Goal: Task Accomplishment & Management: Manage account settings

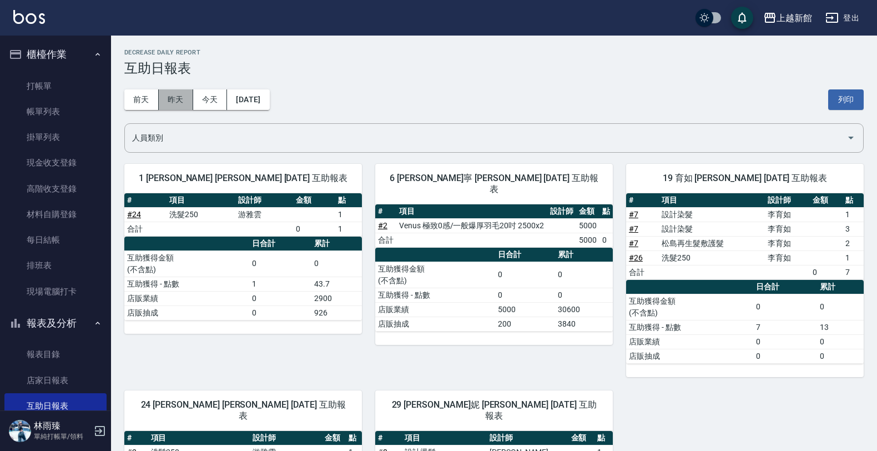
click at [168, 98] on button "昨天" at bounding box center [176, 99] width 34 height 21
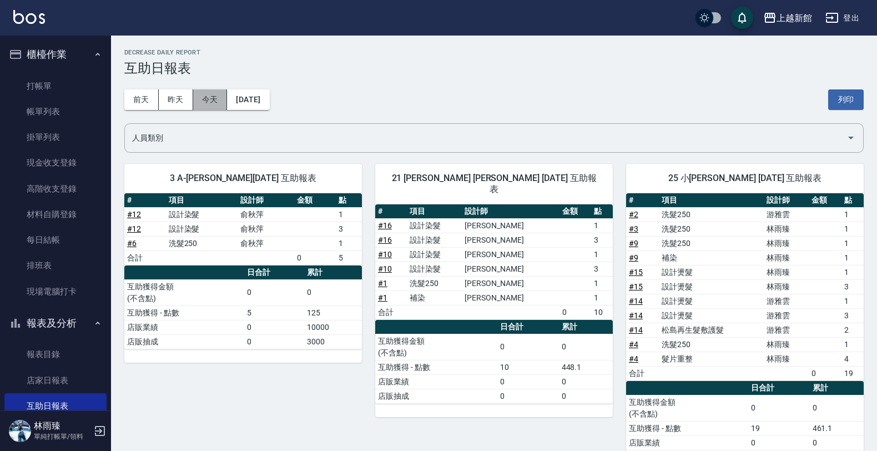
click at [203, 101] on button "今天" at bounding box center [210, 99] width 34 height 21
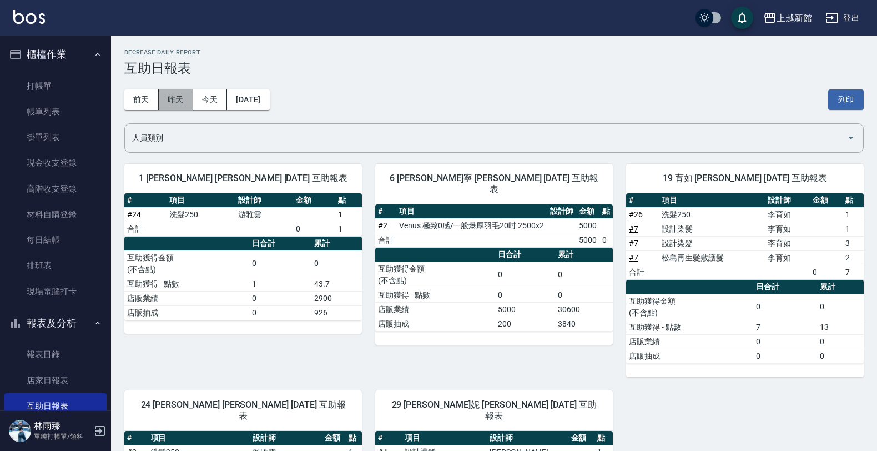
click at [184, 100] on button "昨天" at bounding box center [176, 99] width 34 height 21
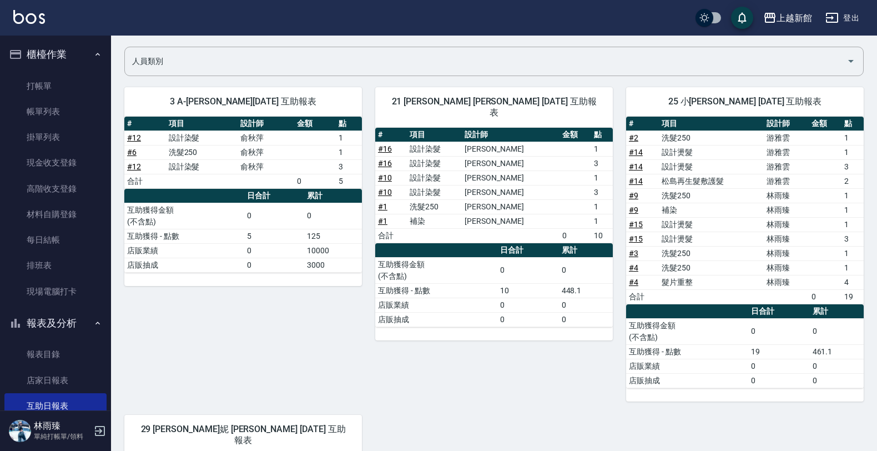
scroll to position [7, 0]
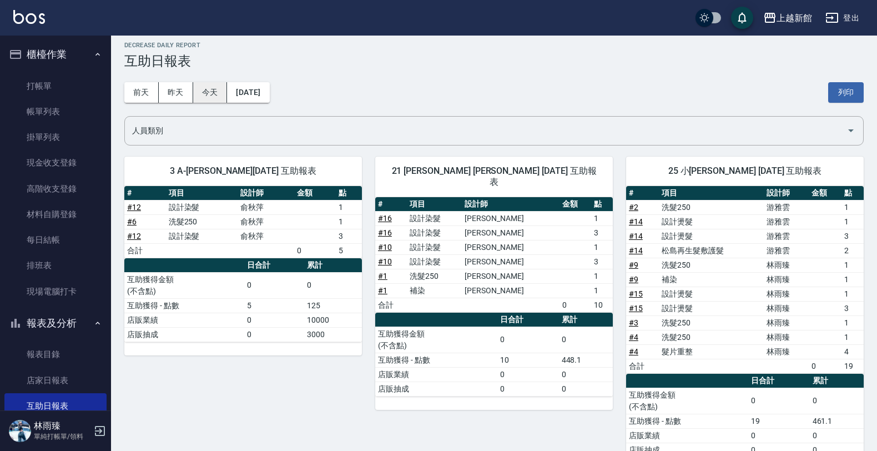
click at [209, 92] on button "今天" at bounding box center [210, 92] width 34 height 21
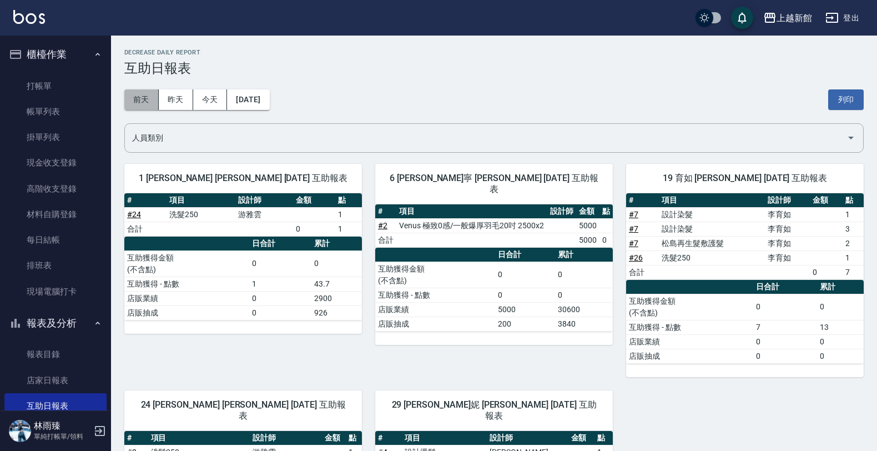
click at [147, 103] on button "前天" at bounding box center [141, 99] width 34 height 21
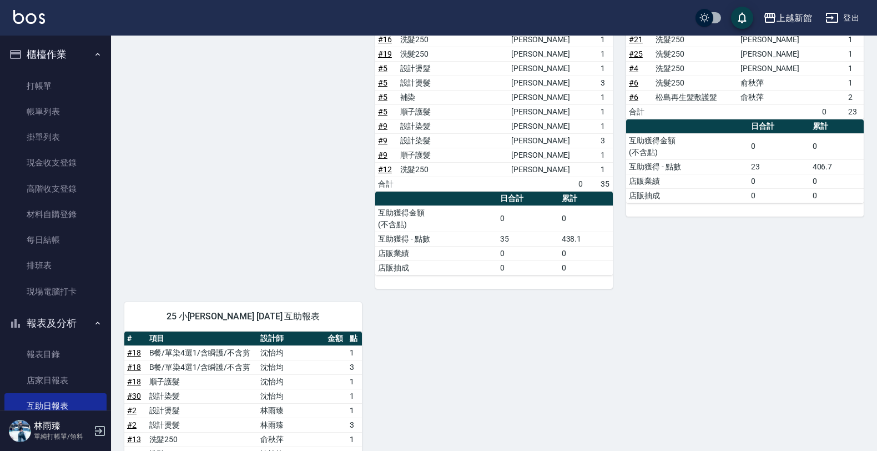
scroll to position [309, 0]
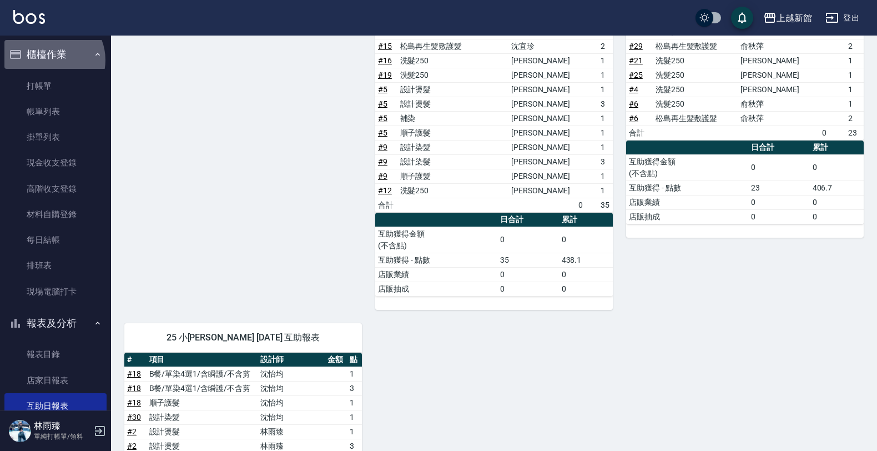
click at [48, 59] on button "櫃檯作業" at bounding box center [55, 54] width 102 height 29
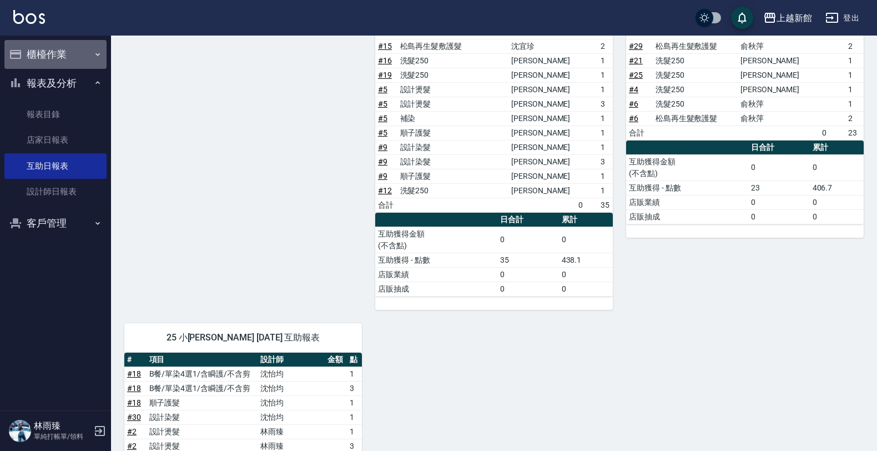
click at [51, 67] on button "櫃檯作業" at bounding box center [55, 54] width 102 height 29
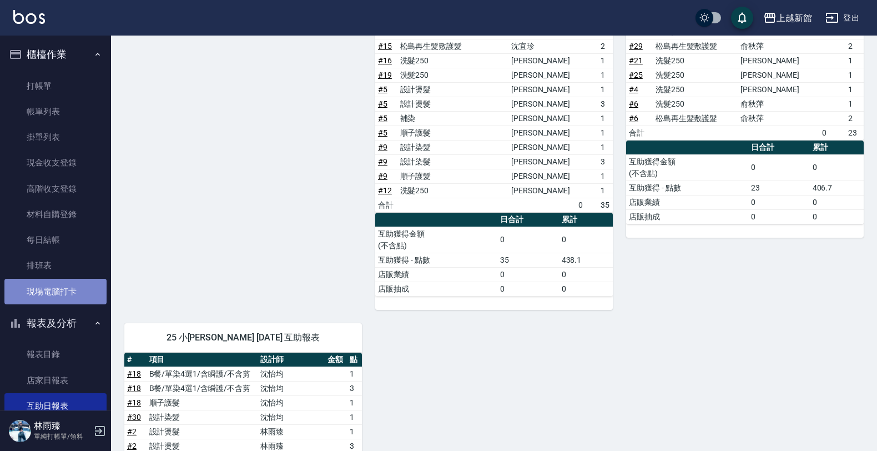
click at [67, 286] on link "現場電腦打卡" at bounding box center [55, 292] width 102 height 26
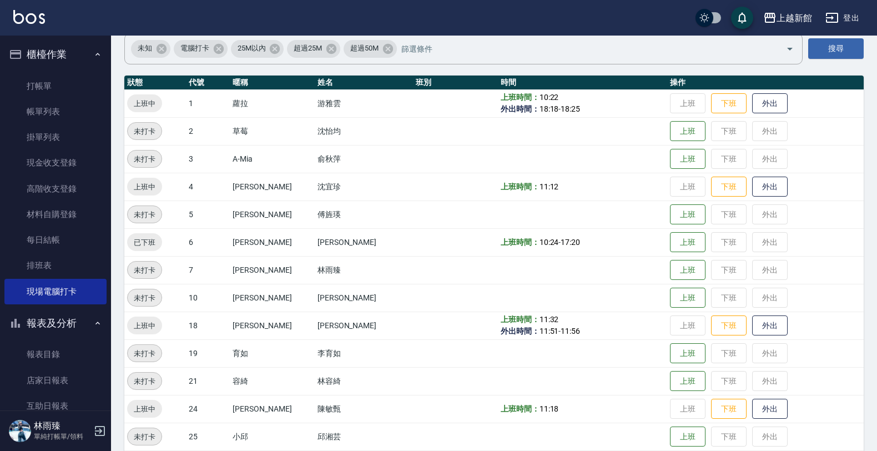
scroll to position [69, 0]
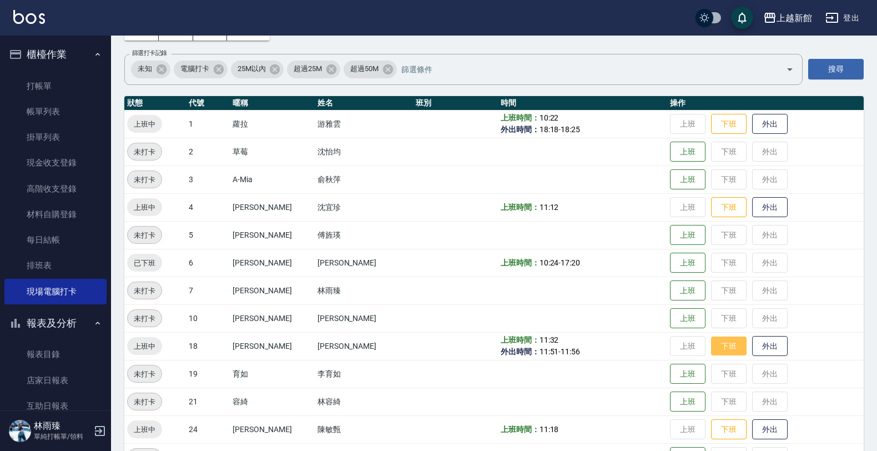
click at [723, 345] on button "下班" at bounding box center [729, 345] width 36 height 19
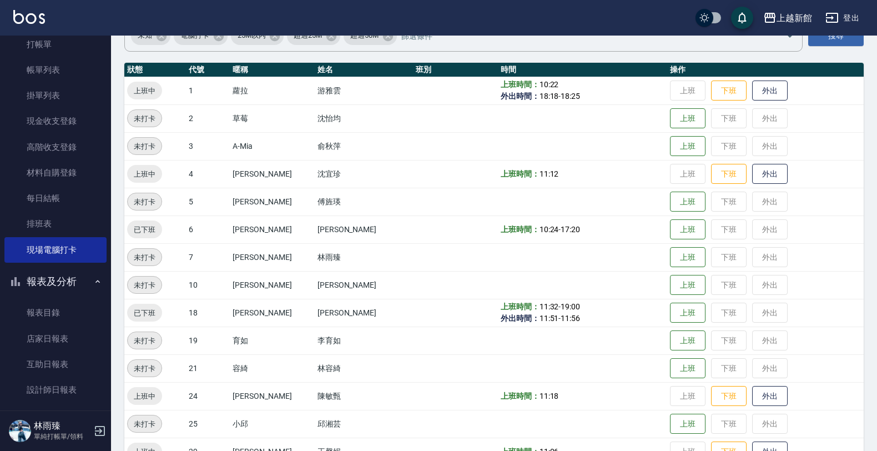
scroll to position [80, 0]
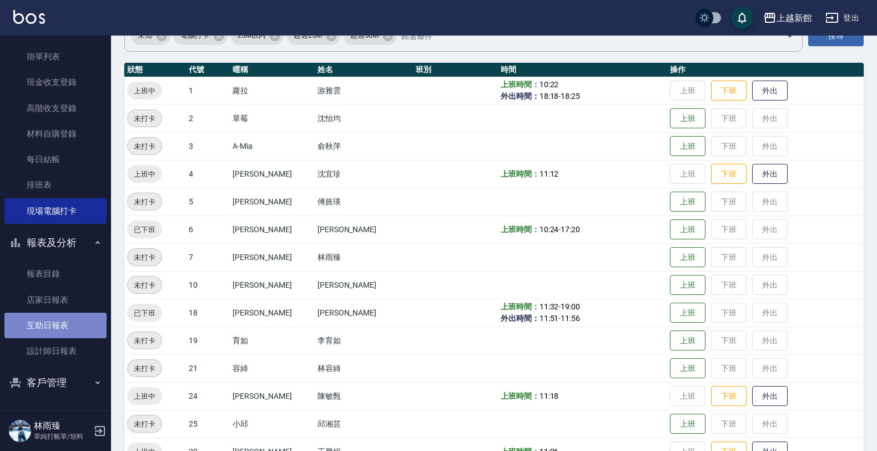
click at [62, 322] on link "互助日報表" at bounding box center [55, 326] width 102 height 26
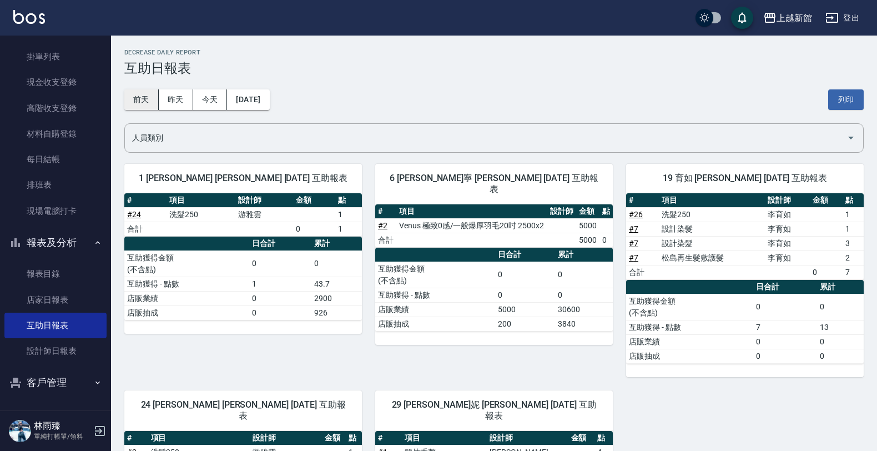
click at [140, 101] on button "前天" at bounding box center [141, 99] width 34 height 21
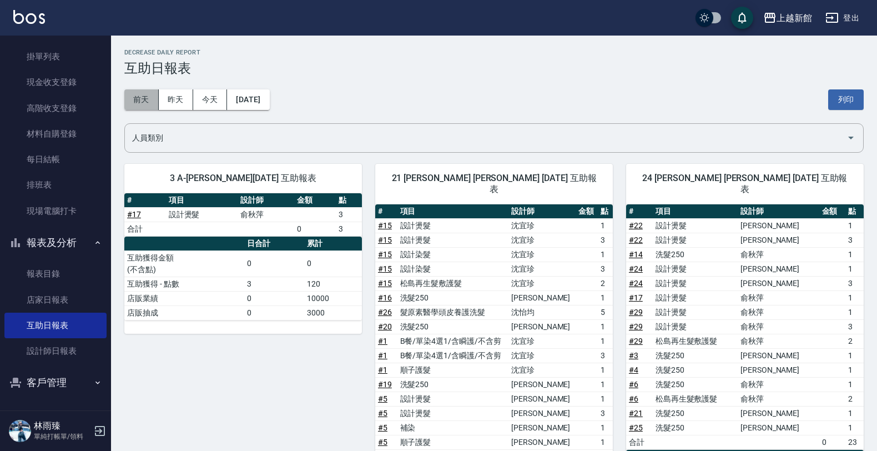
click at [153, 101] on button "前天" at bounding box center [141, 99] width 34 height 21
click at [269, 97] on button "[DATE]" at bounding box center [248, 99] width 42 height 21
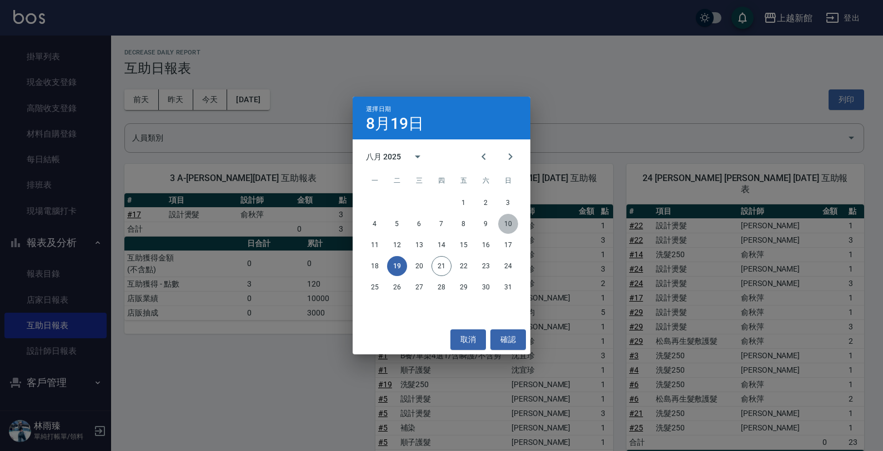
click at [508, 222] on button "10" at bounding box center [508, 224] width 20 height 20
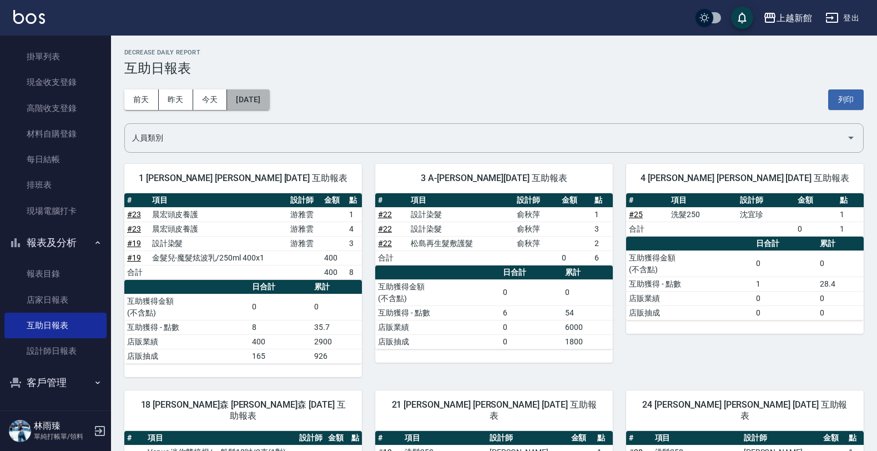
click at [253, 96] on button "[DATE]" at bounding box center [248, 99] width 42 height 21
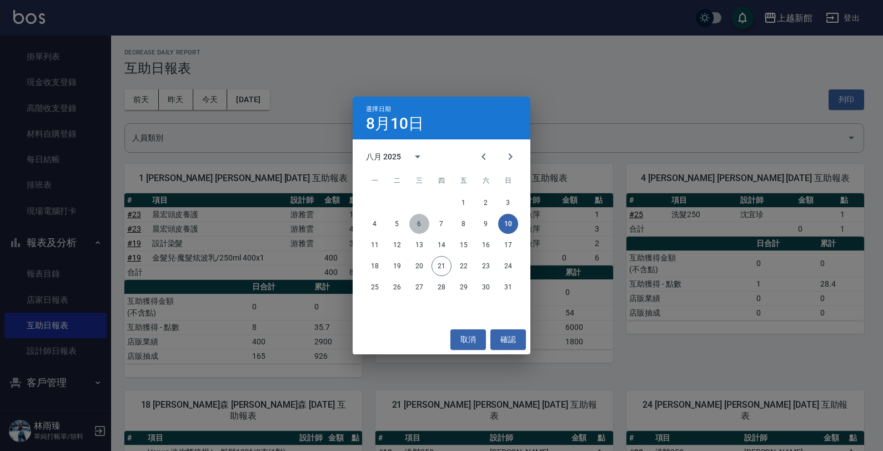
click at [422, 221] on button "6" at bounding box center [419, 224] width 20 height 20
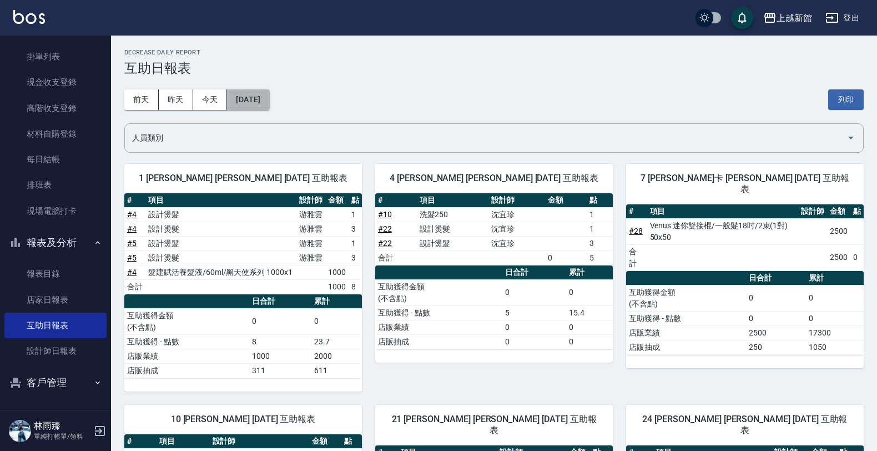
click at [237, 95] on button "[DATE]" at bounding box center [248, 99] width 42 height 21
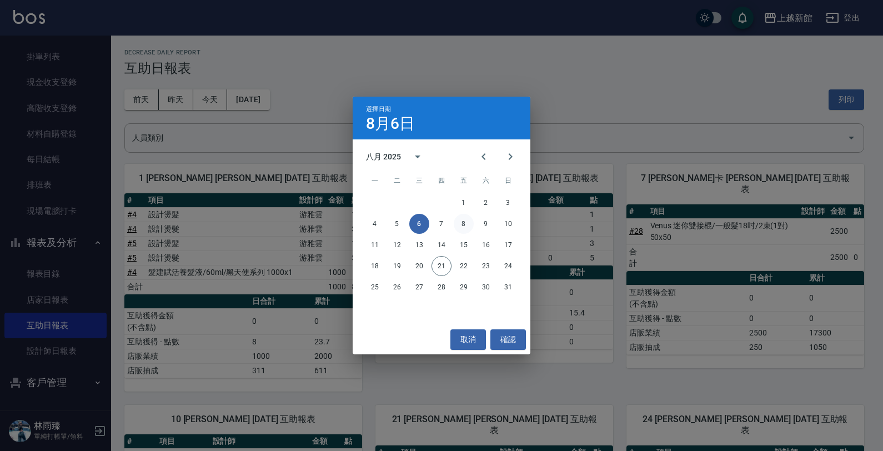
click at [461, 221] on button "8" at bounding box center [464, 224] width 20 height 20
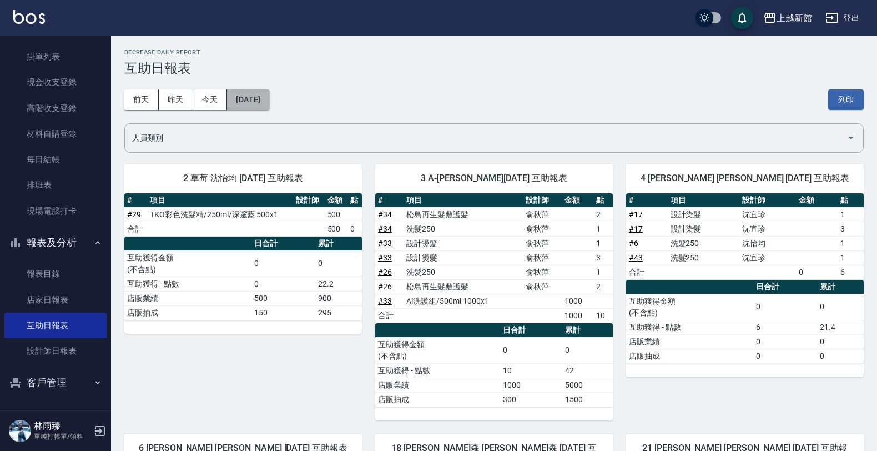
click at [264, 102] on button "[DATE]" at bounding box center [248, 99] width 42 height 21
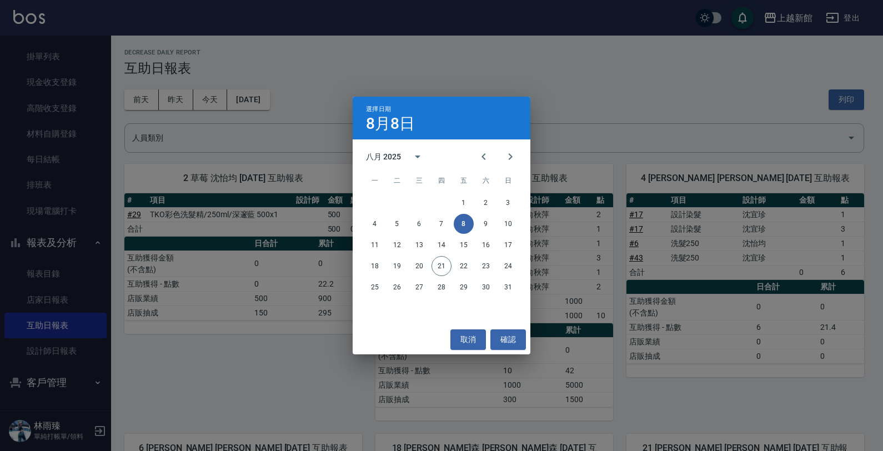
drag, startPoint x: 340, startPoint y: 310, endPoint x: 336, endPoint y: 299, distance: 11.8
click at [336, 300] on div "選擇日期 [DATE] 八月 2025 一 二 三 四 五 六 日 1 2 3 4 5 6 7 8 9 10 11 12 13 14 15 16 17 18 …" at bounding box center [441, 225] width 883 height 451
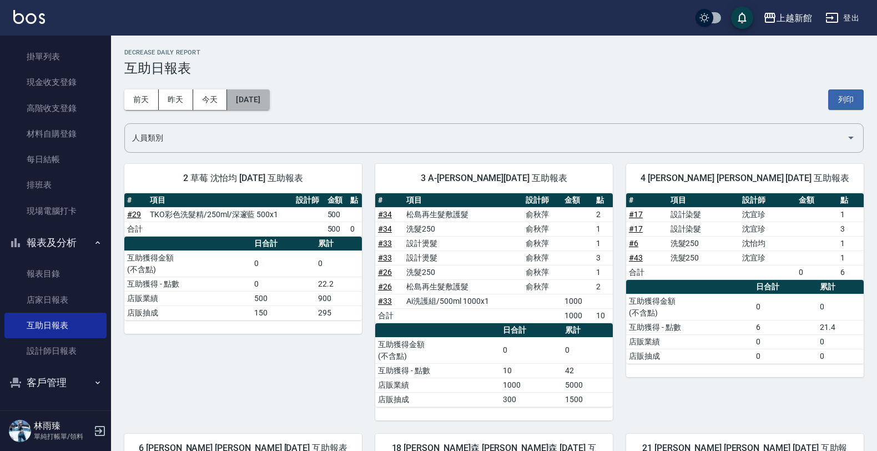
click at [244, 99] on button "[DATE]" at bounding box center [248, 99] width 42 height 21
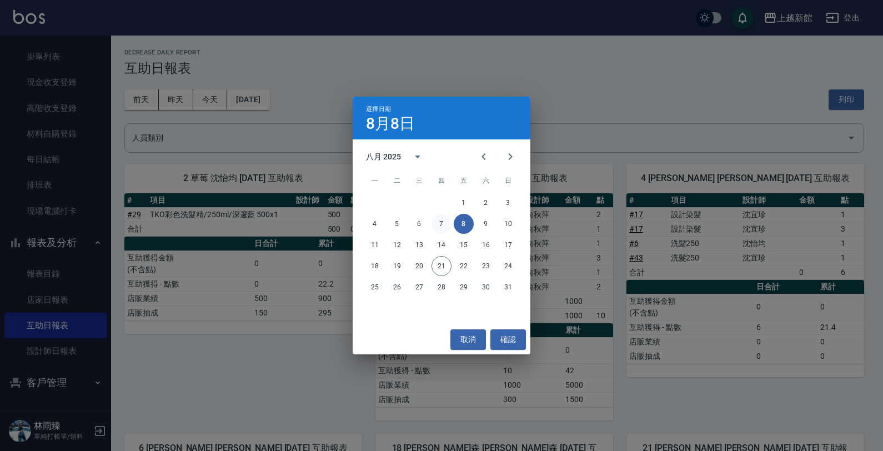
click at [437, 222] on button "7" at bounding box center [441, 224] width 20 height 20
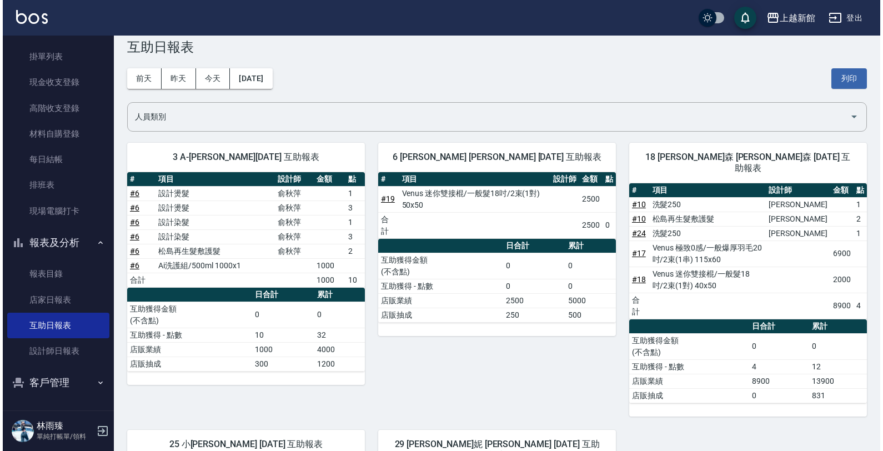
scroll to position [16, 0]
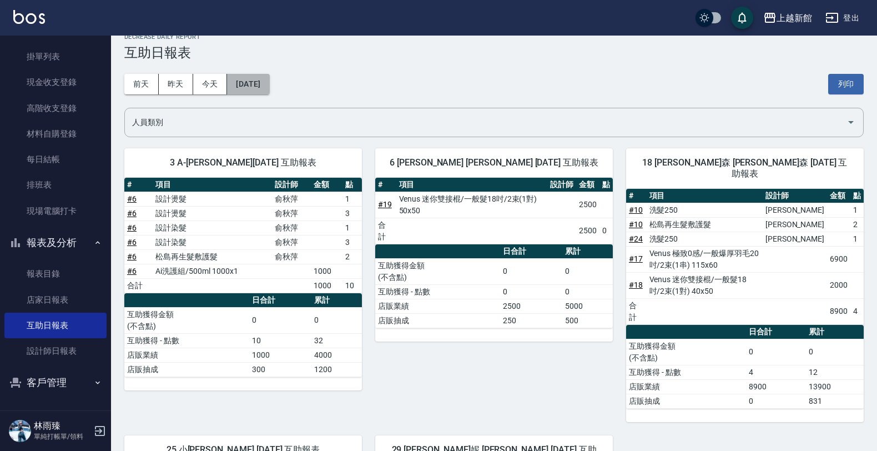
click at [269, 79] on button "[DATE]" at bounding box center [248, 84] width 42 height 21
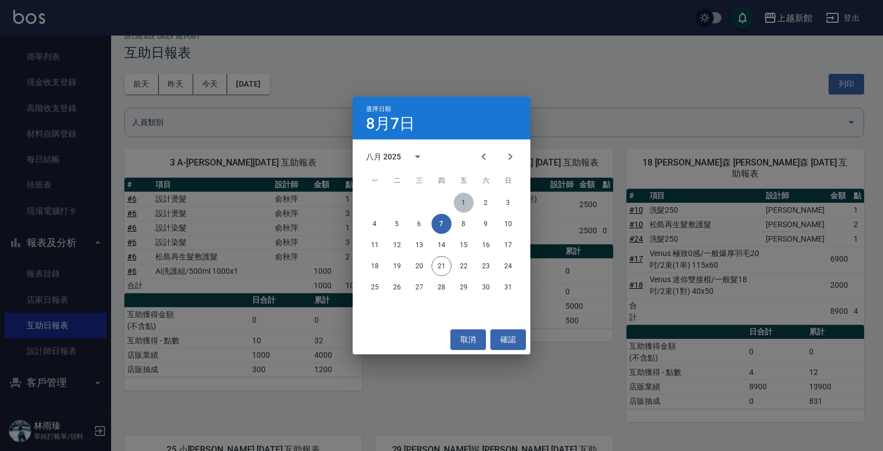
click at [461, 199] on button "1" at bounding box center [464, 203] width 20 height 20
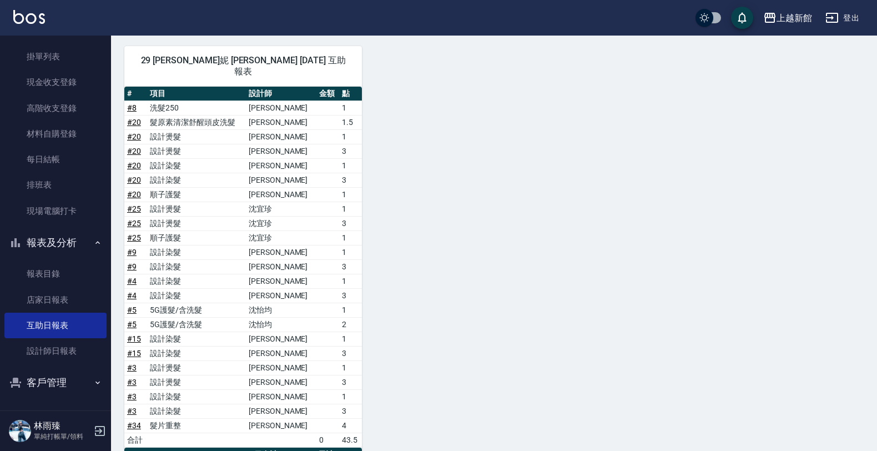
scroll to position [1105, 0]
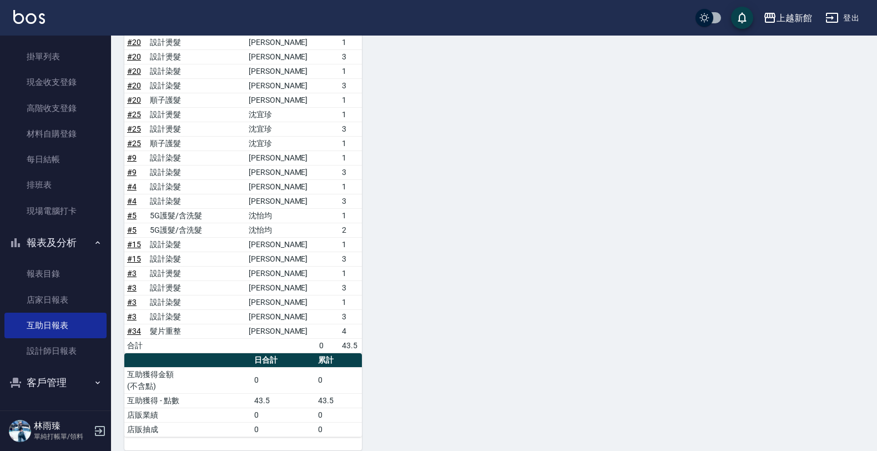
drag, startPoint x: 467, startPoint y: 212, endPoint x: 458, endPoint y: 215, distance: 10.2
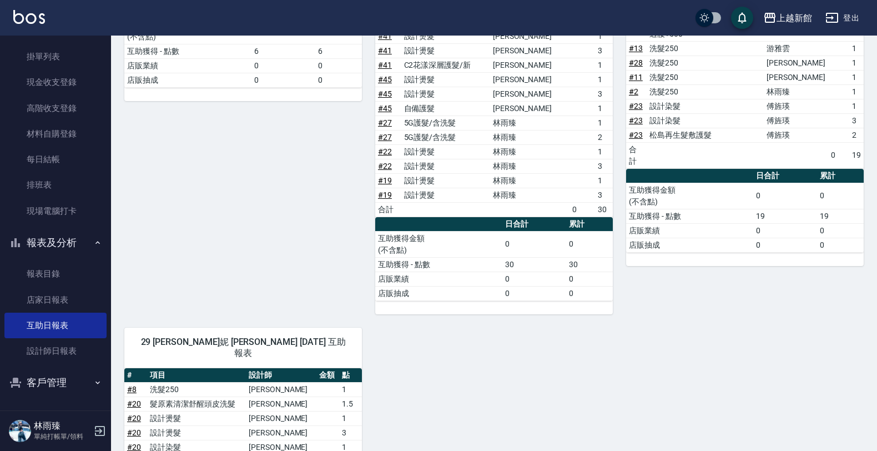
scroll to position [550, 0]
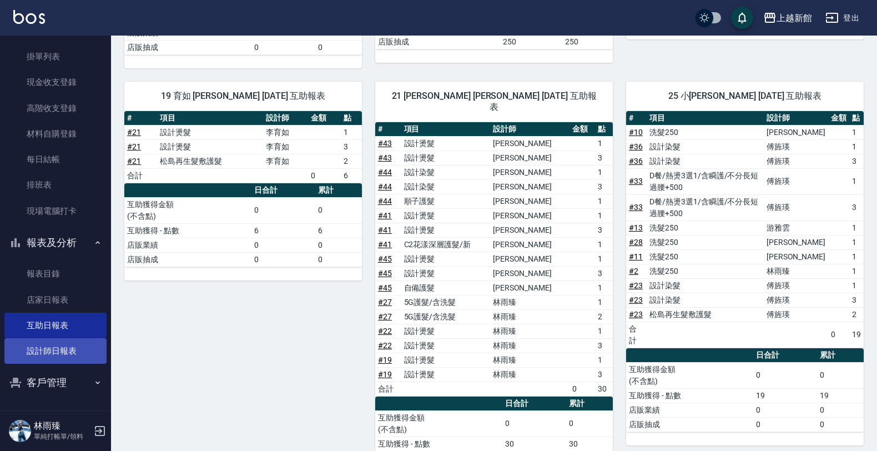
drag, startPoint x: 48, startPoint y: 350, endPoint x: 50, endPoint y: 343, distance: 6.9
click at [49, 348] on link "設計師日報表" at bounding box center [55, 351] width 102 height 26
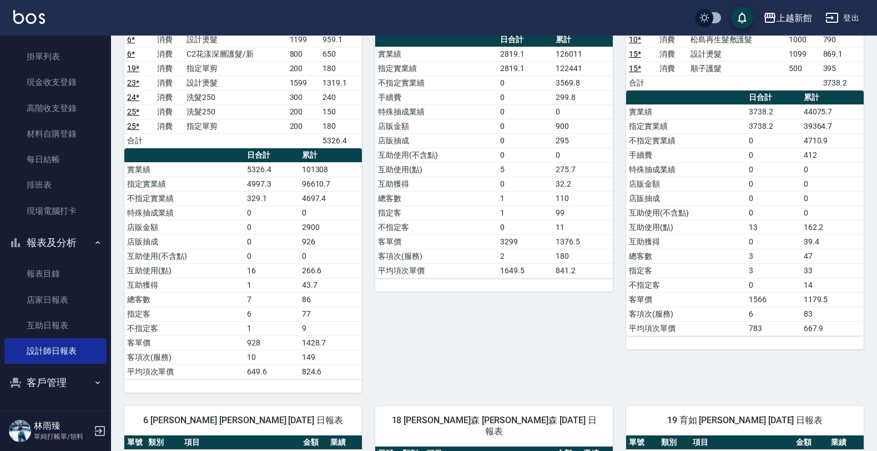
scroll to position [208, 0]
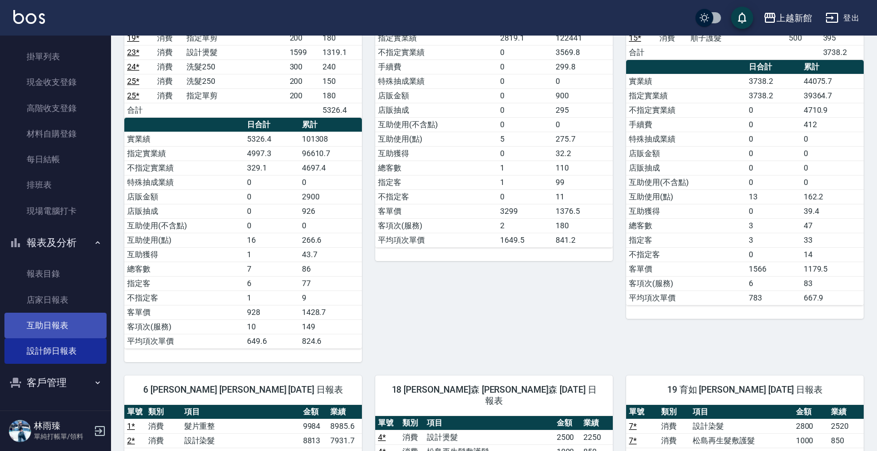
click at [20, 318] on link "互助日報表" at bounding box center [55, 326] width 102 height 26
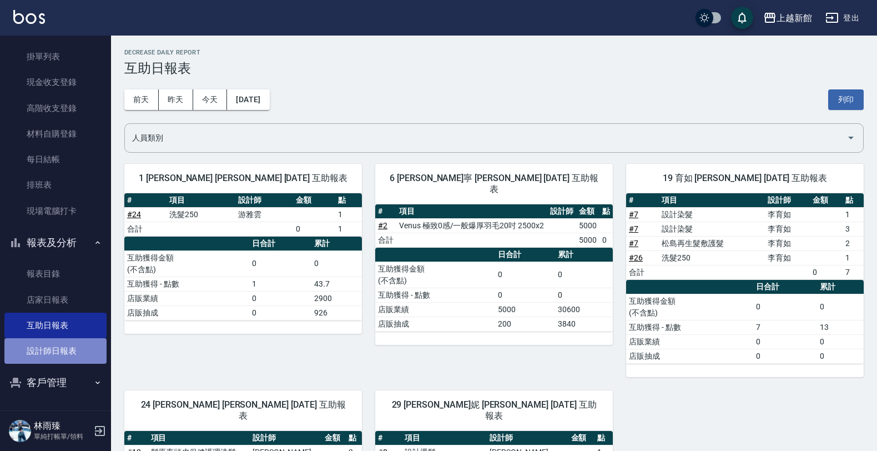
click at [80, 345] on link "設計師日報表" at bounding box center [55, 351] width 102 height 26
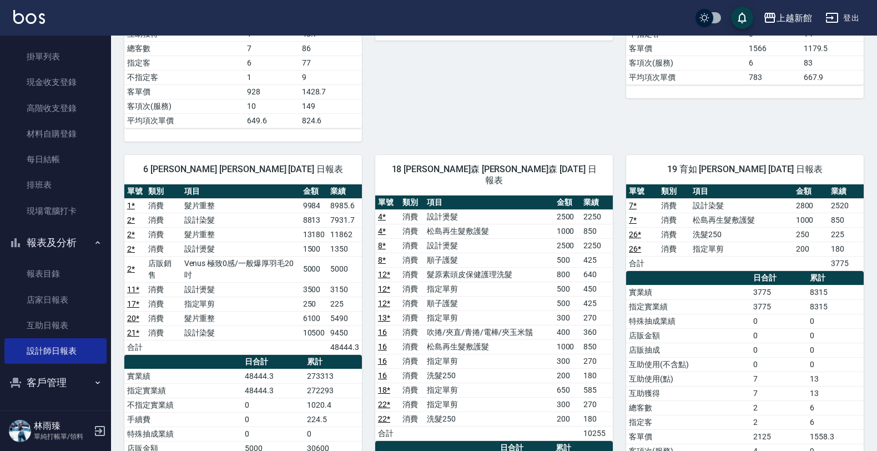
scroll to position [409, 0]
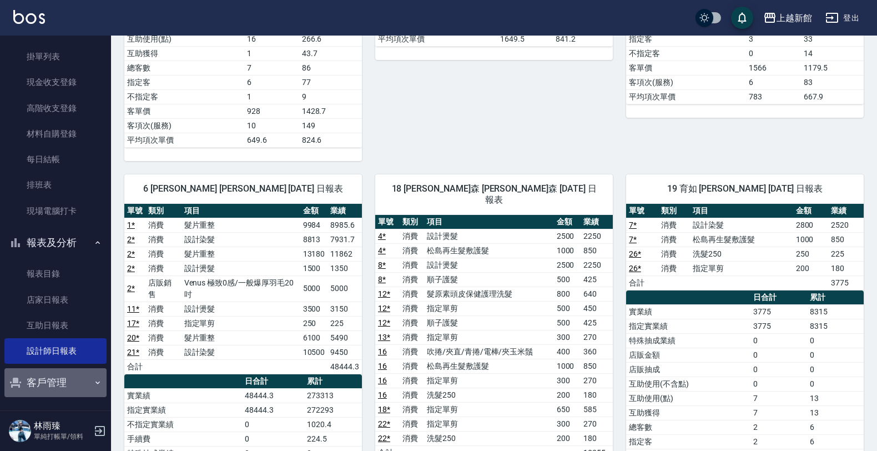
click at [93, 379] on icon "button" at bounding box center [97, 382] width 9 height 9
click at [75, 375] on button "客戶管理" at bounding box center [55, 382] width 102 height 29
click at [31, 381] on button "客戶管理" at bounding box center [55, 382] width 102 height 29
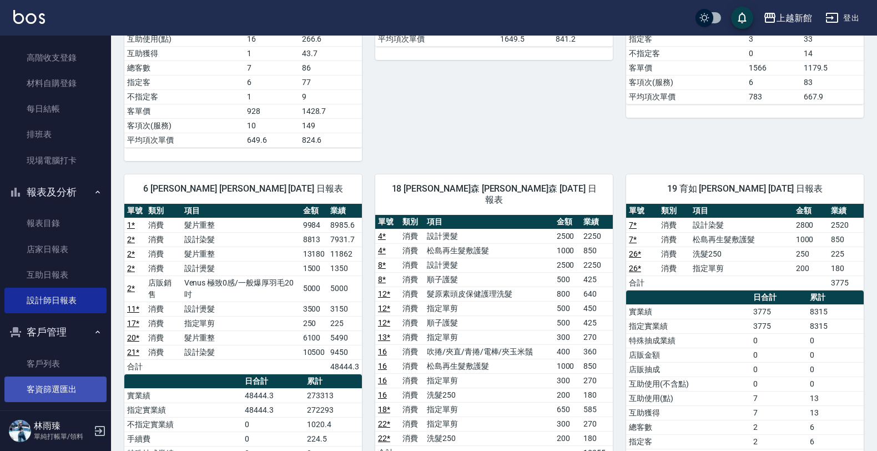
scroll to position [140, 0]
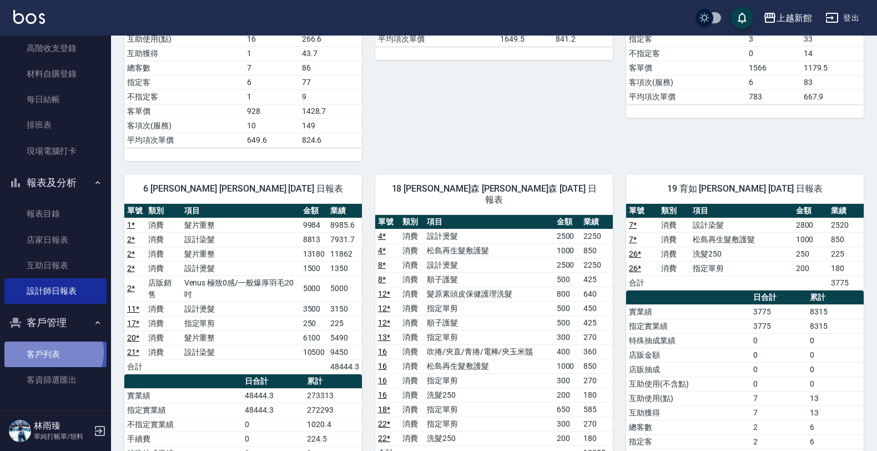
click at [53, 351] on link "客戶列表" at bounding box center [55, 354] width 102 height 26
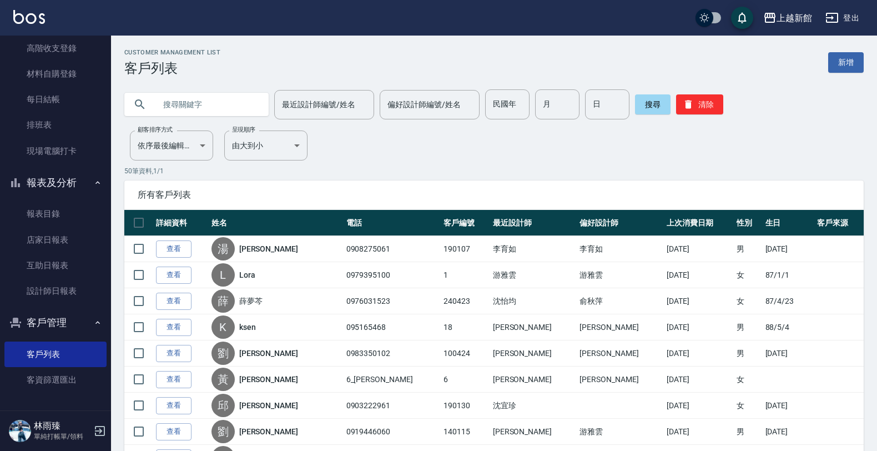
click at [184, 106] on input "text" at bounding box center [207, 104] width 104 height 30
type input "t"
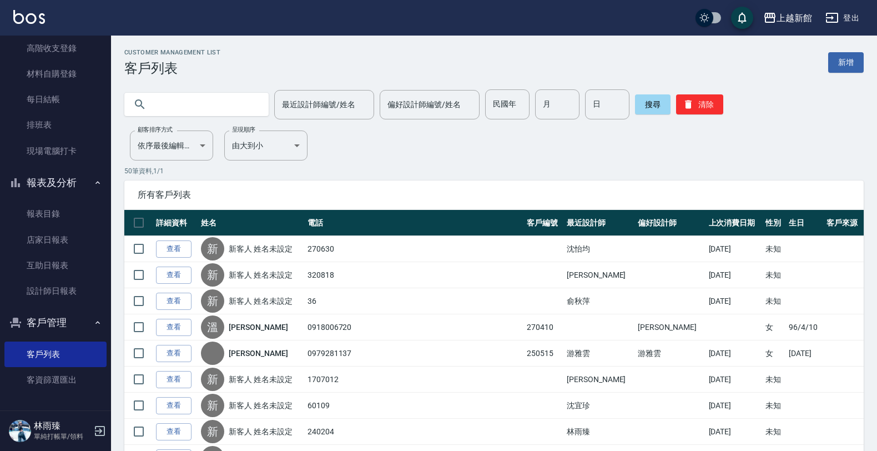
click at [179, 108] on input "text" at bounding box center [207, 104] width 104 height 30
type input "陳"
click at [635, 103] on button "搜尋" at bounding box center [653, 104] width 36 height 20
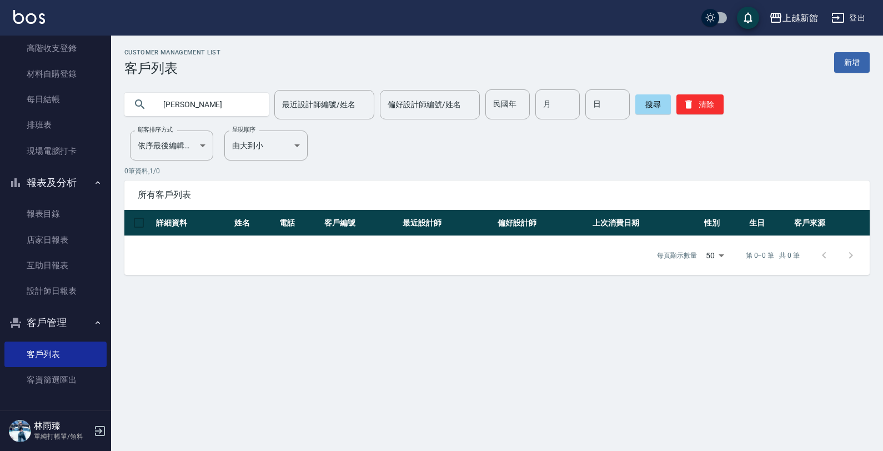
click at [200, 109] on input "[PERSON_NAME]" at bounding box center [207, 104] width 104 height 30
type input "張"
click at [640, 112] on button "搜尋" at bounding box center [653, 104] width 36 height 20
click at [214, 103] on input "[PERSON_NAME]" at bounding box center [207, 104] width 104 height 30
click at [636, 97] on button "搜尋" at bounding box center [653, 104] width 36 height 20
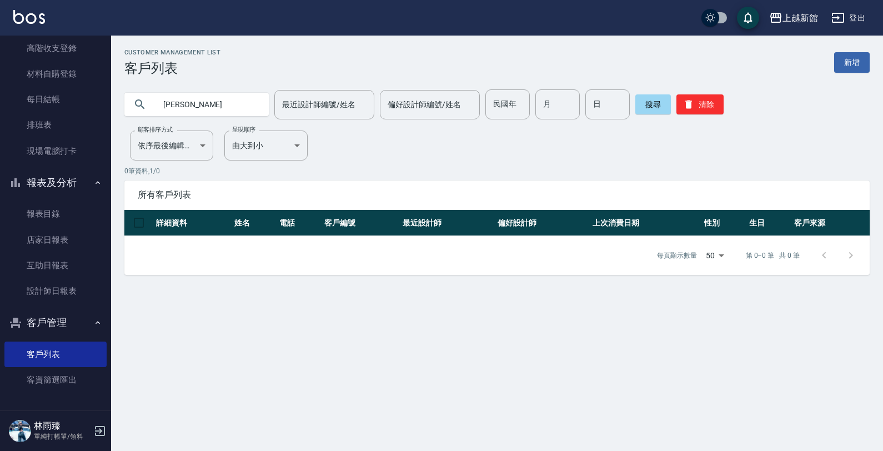
click at [194, 106] on input "[PERSON_NAME]" at bounding box center [207, 104] width 104 height 30
type input "張"
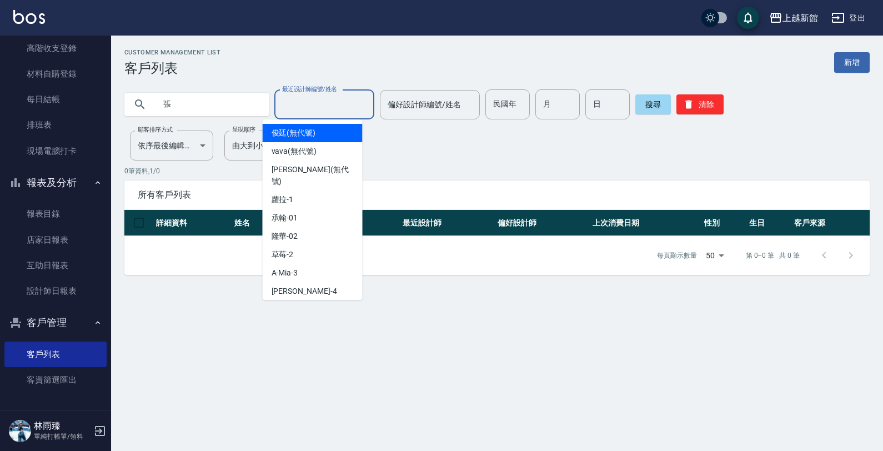
click at [339, 102] on input "最近設計師編號/姓名" at bounding box center [324, 104] width 90 height 19
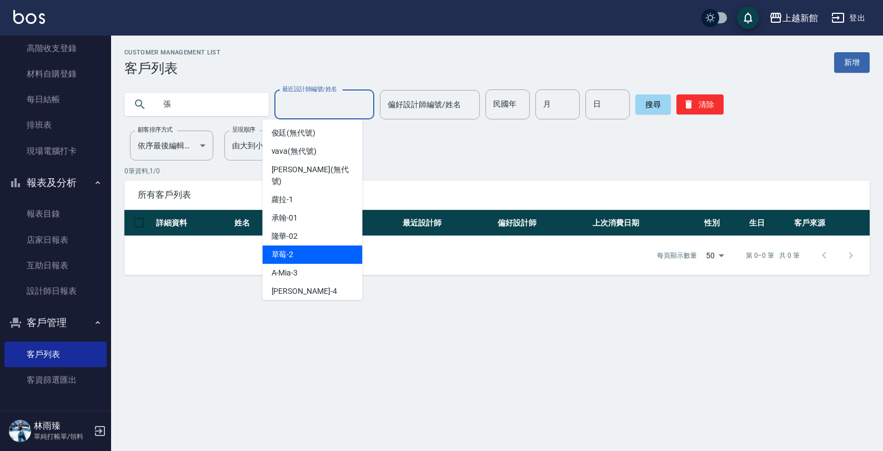
click at [300, 245] on div "草莓 -2" at bounding box center [313, 254] width 100 height 18
type input "草莓-2"
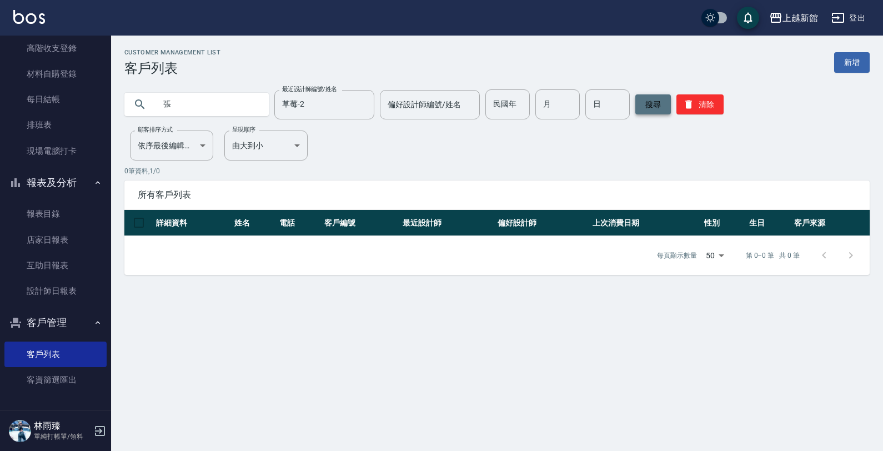
click at [635, 100] on button "搜尋" at bounding box center [653, 104] width 36 height 20
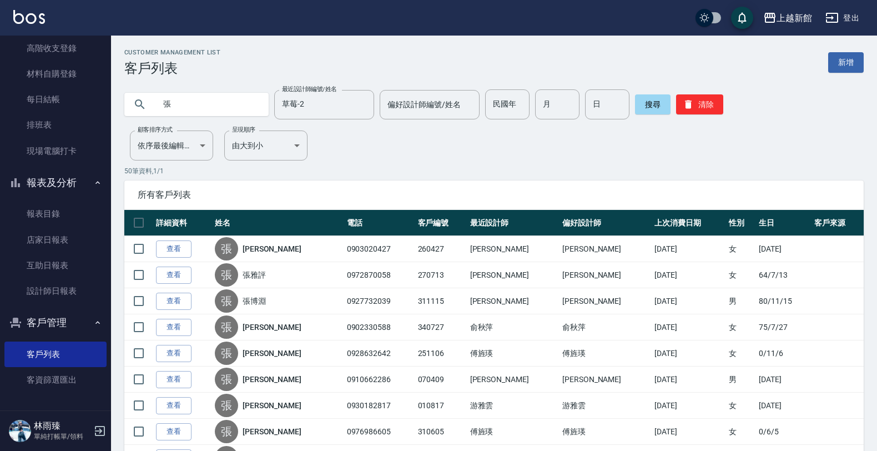
click at [207, 102] on input "張" at bounding box center [207, 104] width 104 height 30
drag, startPoint x: 337, startPoint y: 93, endPoint x: 318, endPoint y: 104, distance: 22.2
click at [337, 93] on div "草莓-2 最近設計師編號/姓名" at bounding box center [324, 104] width 100 height 29
type input "[PERSON_NAME]"
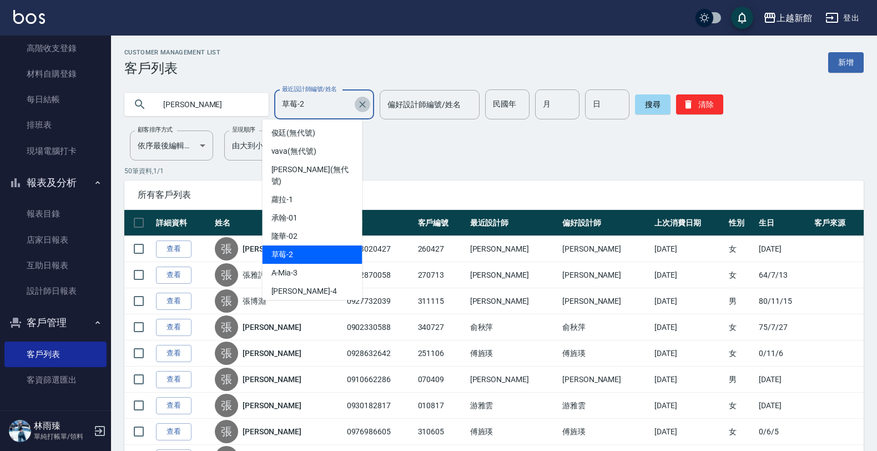
click at [357, 104] on icon "Clear" at bounding box center [362, 104] width 11 height 11
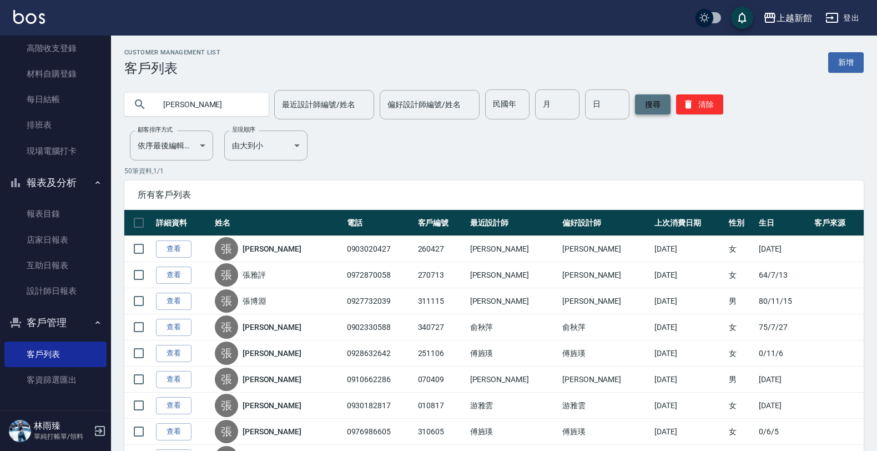
click at [648, 104] on button "搜尋" at bounding box center [653, 104] width 36 height 20
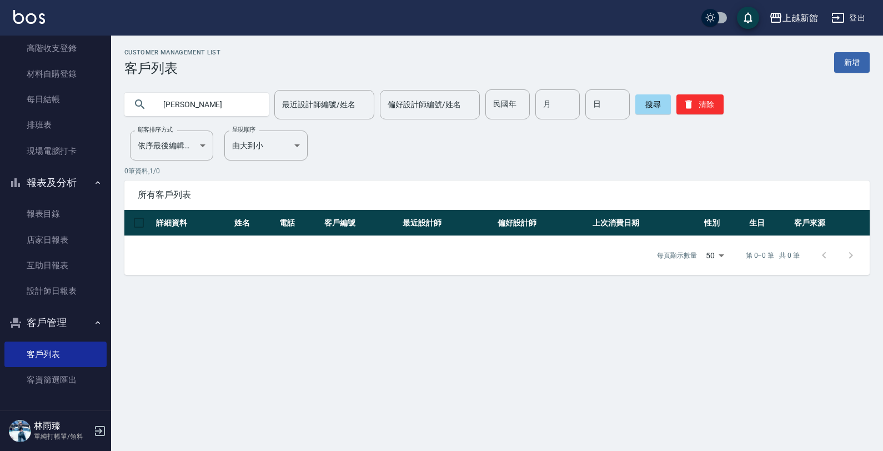
drag, startPoint x: 207, startPoint y: 92, endPoint x: 209, endPoint y: 98, distance: 5.8
click at [209, 98] on input "[PERSON_NAME]" at bounding box center [207, 104] width 104 height 30
type input "任"
click at [637, 99] on button "搜尋" at bounding box center [653, 104] width 36 height 20
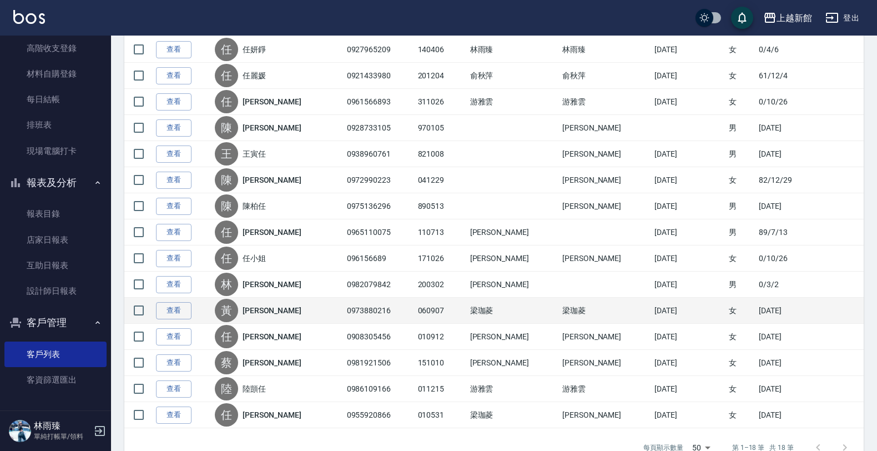
scroll to position [309, 0]
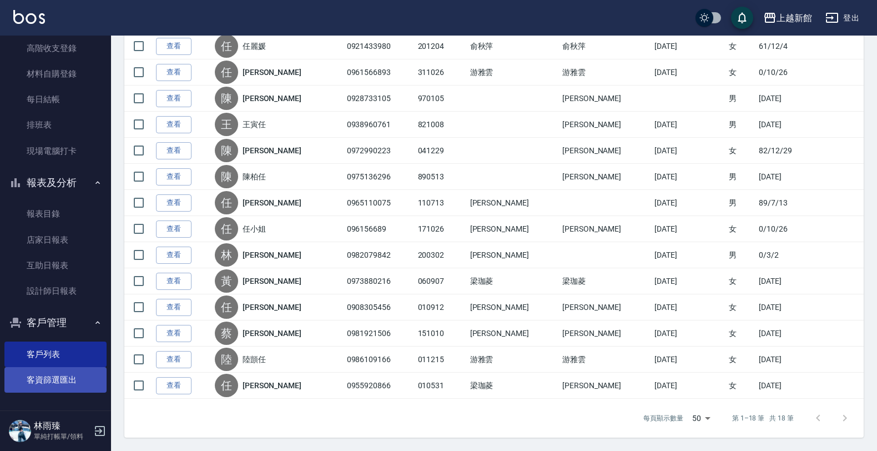
click at [68, 378] on link "客資篩選匯出" at bounding box center [55, 380] width 102 height 26
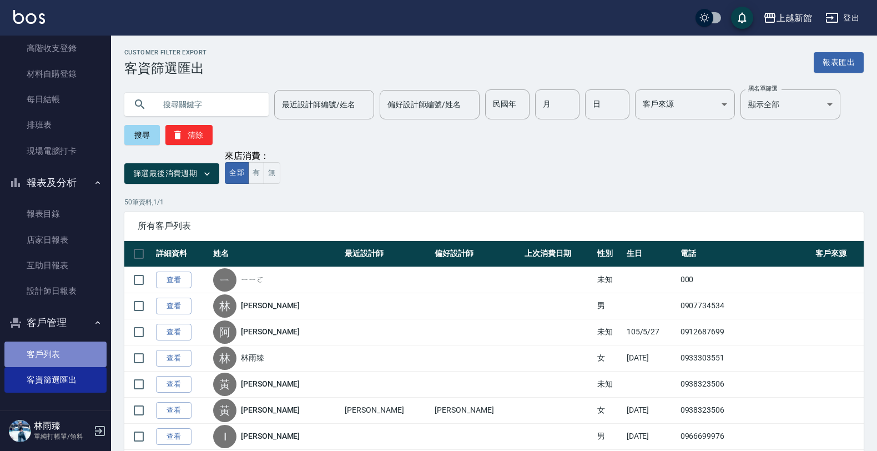
click at [61, 342] on link "客戶列表" at bounding box center [55, 354] width 102 height 26
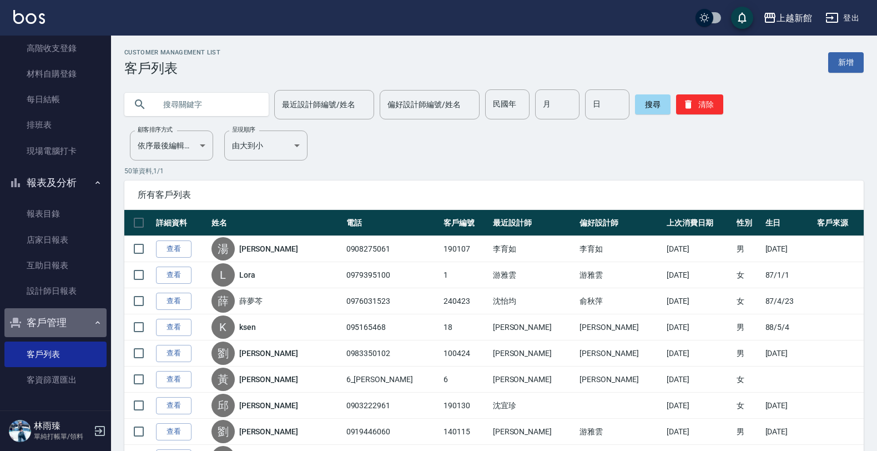
click at [71, 328] on button "客戶管理" at bounding box center [55, 322] width 102 height 29
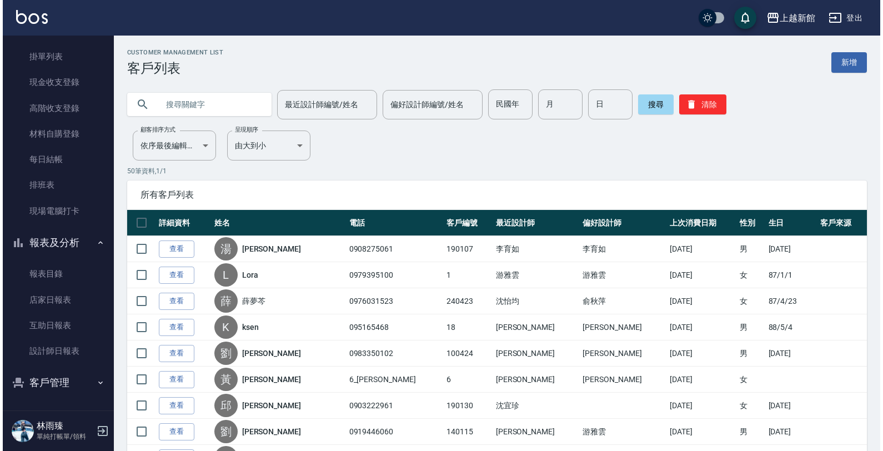
scroll to position [80, 0]
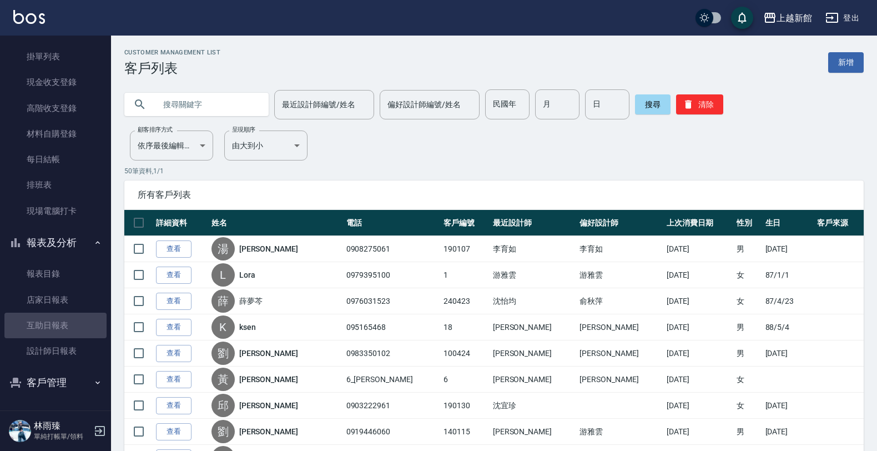
click at [71, 328] on link "互助日報表" at bounding box center [55, 326] width 102 height 26
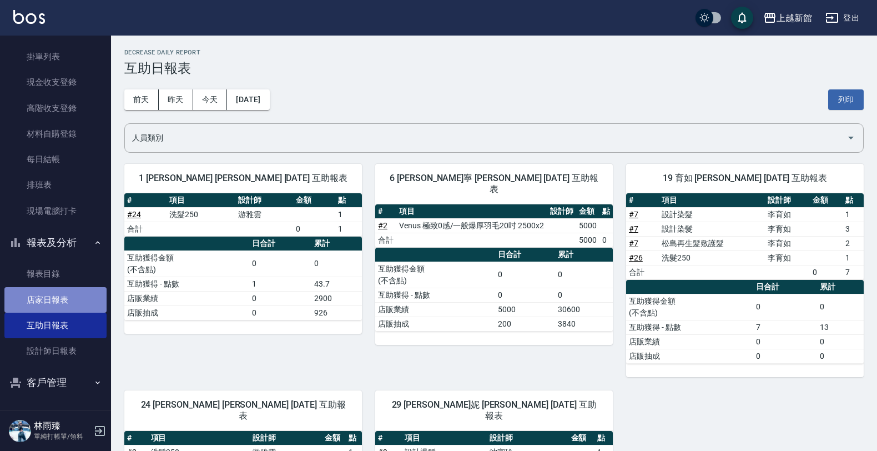
click at [67, 304] on link "店家日報表" at bounding box center [55, 300] width 102 height 26
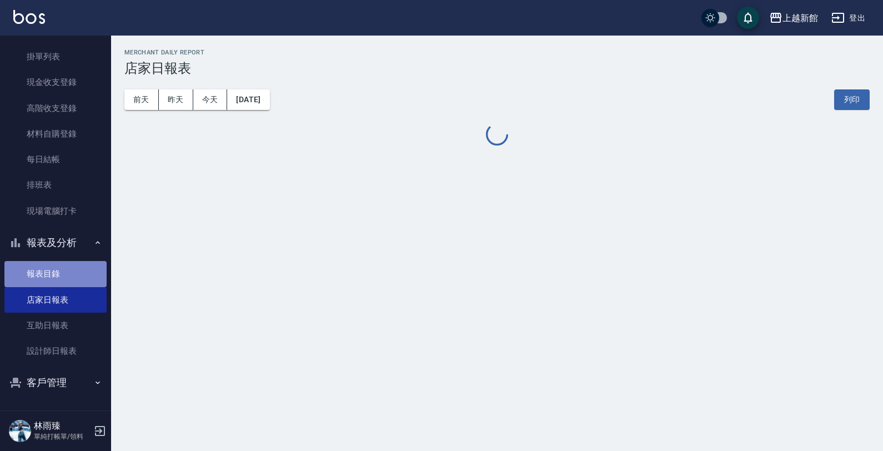
click at [62, 264] on link "報表目錄" at bounding box center [55, 274] width 102 height 26
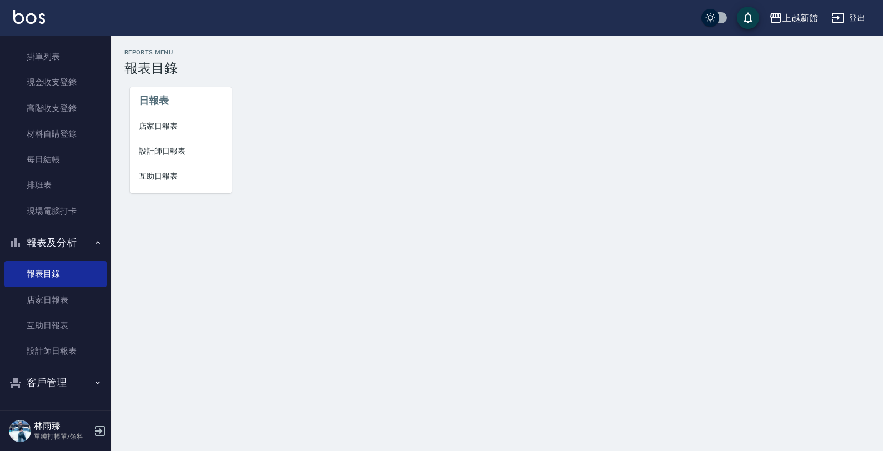
drag, startPoint x: 58, startPoint y: 248, endPoint x: 59, endPoint y: 242, distance: 5.7
click at [59, 244] on button "報表及分析" at bounding box center [55, 242] width 102 height 29
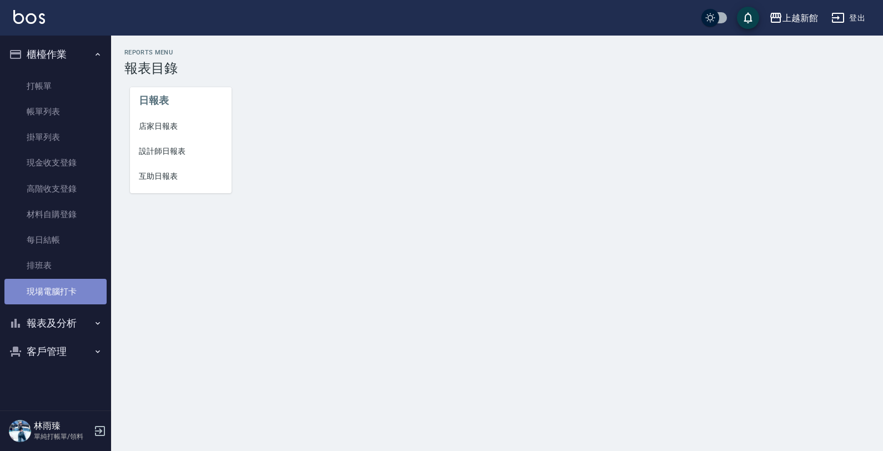
click at [65, 293] on link "現場電腦打卡" at bounding box center [55, 292] width 102 height 26
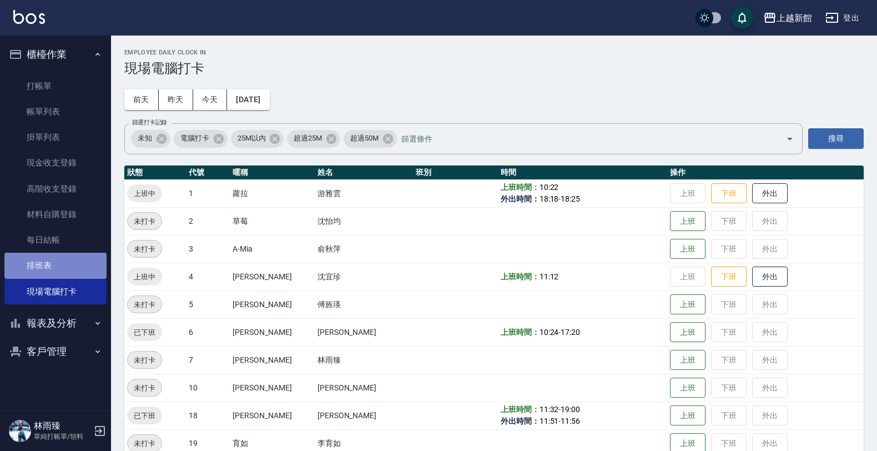
click at [29, 269] on link "排班表" at bounding box center [55, 266] width 102 height 26
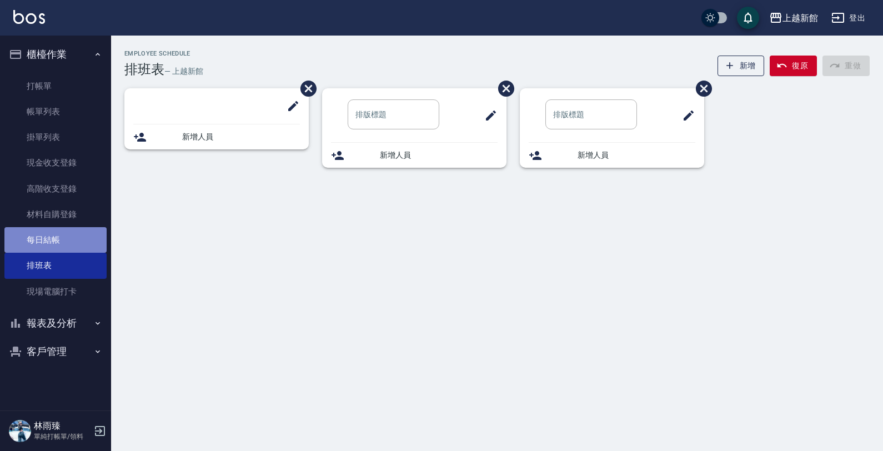
click at [84, 235] on link "每日結帳" at bounding box center [55, 240] width 102 height 26
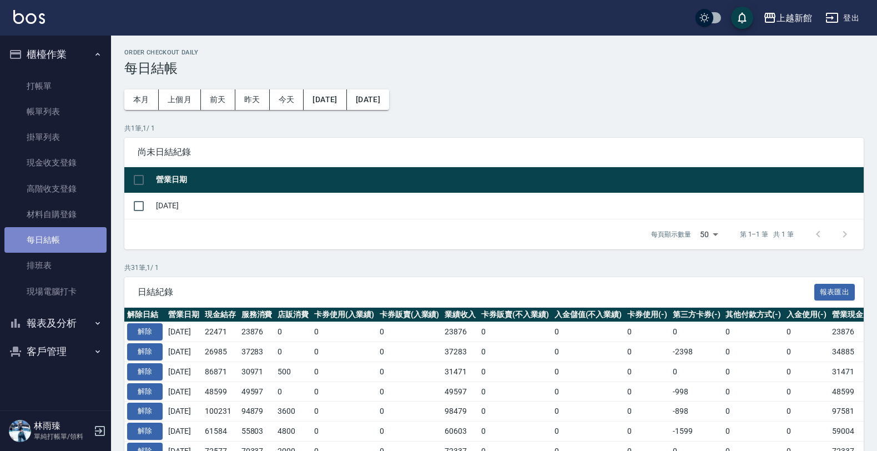
click at [53, 232] on link "每日結帳" at bounding box center [55, 240] width 102 height 26
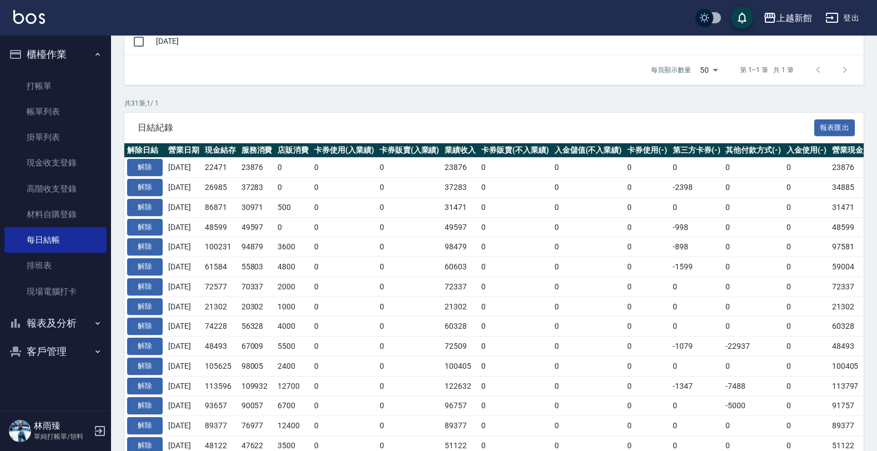
scroll to position [142, 0]
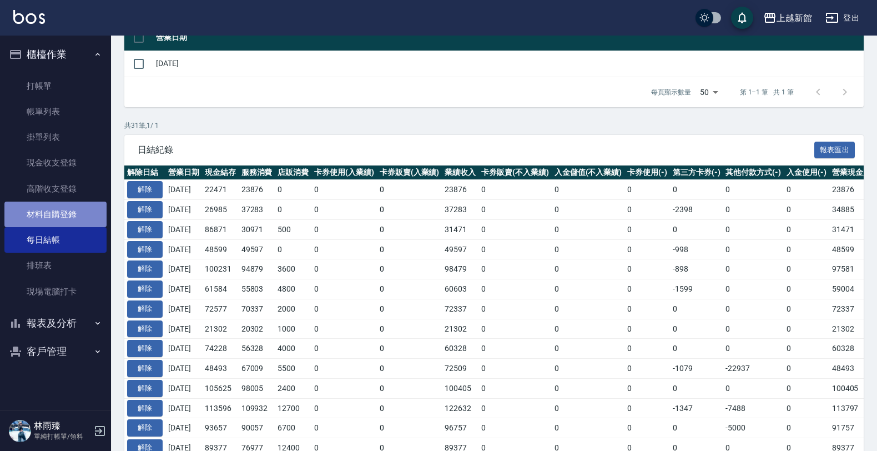
click at [39, 212] on link "材料自購登錄" at bounding box center [55, 215] width 102 height 26
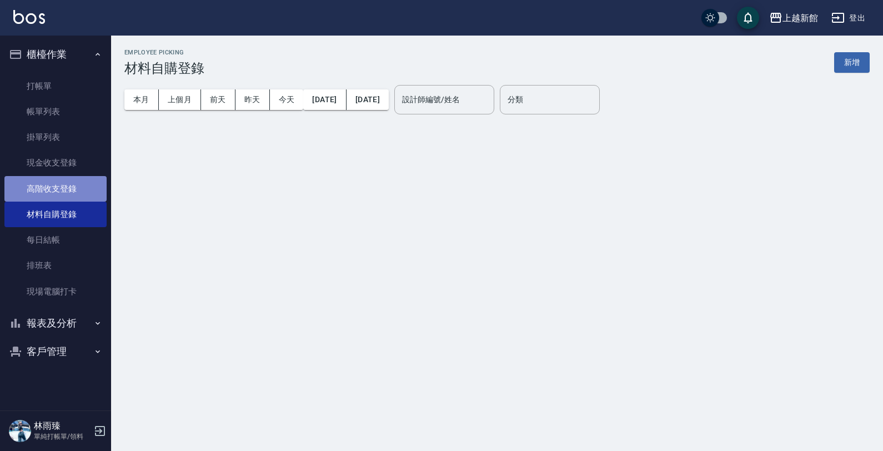
click at [64, 187] on link "高階收支登錄" at bounding box center [55, 189] width 102 height 26
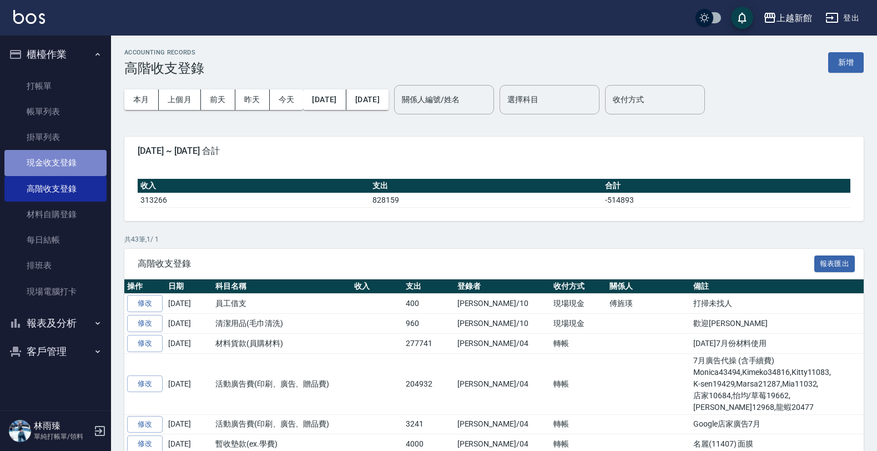
click at [54, 155] on link "現金收支登錄" at bounding box center [55, 163] width 102 height 26
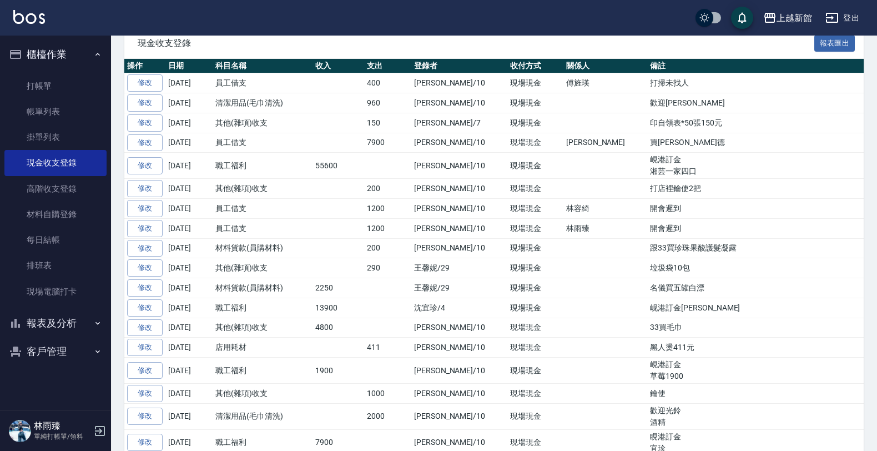
scroll to position [278, 0]
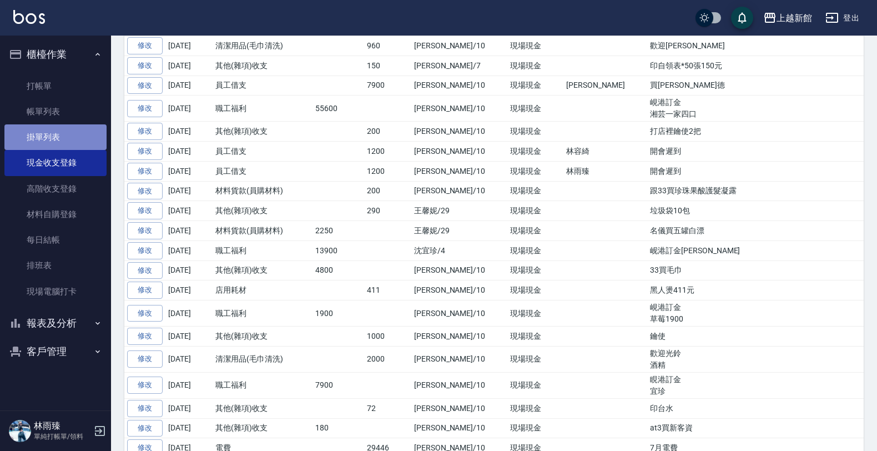
click at [54, 128] on link "掛單列表" at bounding box center [55, 137] width 102 height 26
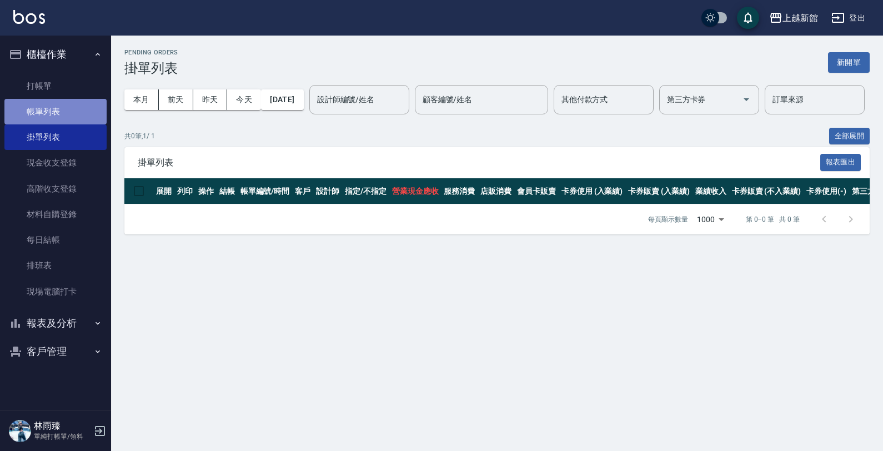
click at [54, 112] on link "帳單列表" at bounding box center [55, 112] width 102 height 26
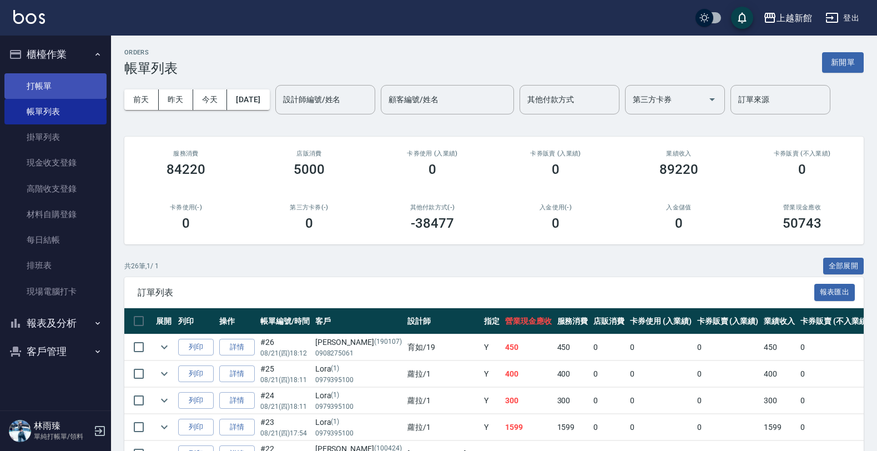
drag, startPoint x: 56, startPoint y: 68, endPoint x: 54, endPoint y: 81, distance: 13.4
click at [56, 79] on ul "打帳單 帳單列表 掛單列表 現金收支登錄 高階收支登錄 材料自購登錄 每日結帳 排班表 現場電腦打卡" at bounding box center [55, 189] width 102 height 240
drag, startPoint x: 51, startPoint y: 85, endPoint x: 51, endPoint y: 98, distance: 13.3
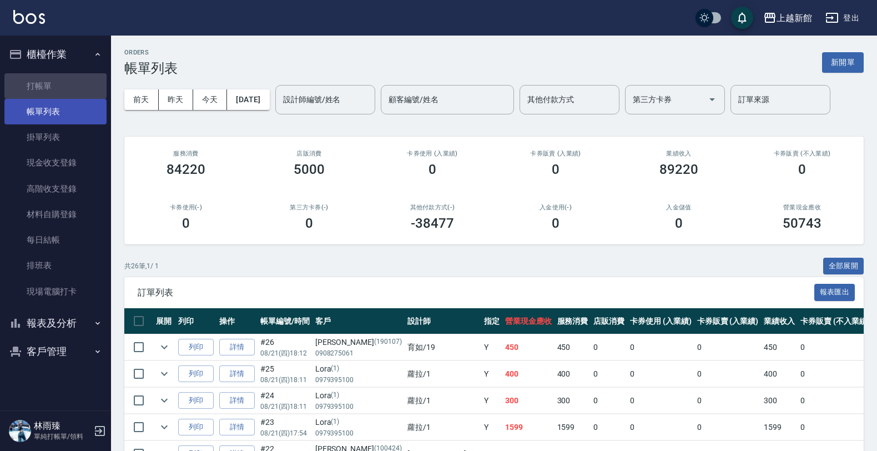
click at [51, 87] on link "打帳單" at bounding box center [55, 86] width 102 height 26
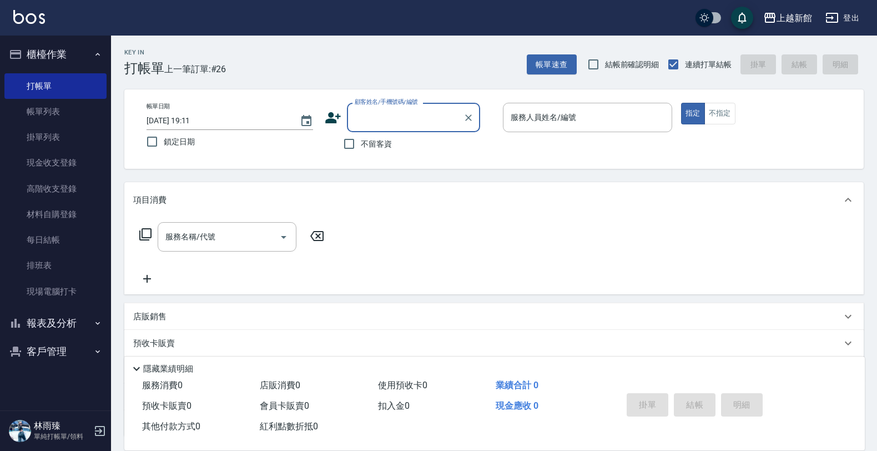
click at [32, 56] on button "櫃檯作業" at bounding box center [55, 54] width 102 height 29
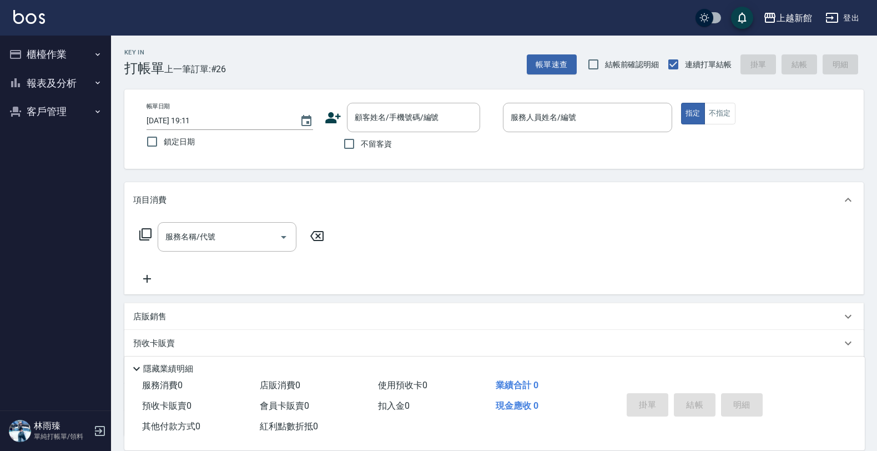
click at [73, 90] on button "報表及分析" at bounding box center [55, 83] width 102 height 29
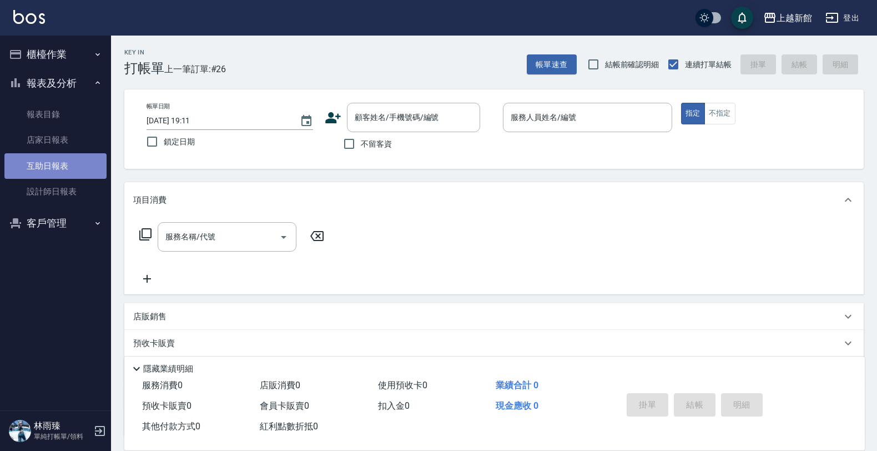
click at [43, 168] on link "互助日報表" at bounding box center [55, 166] width 102 height 26
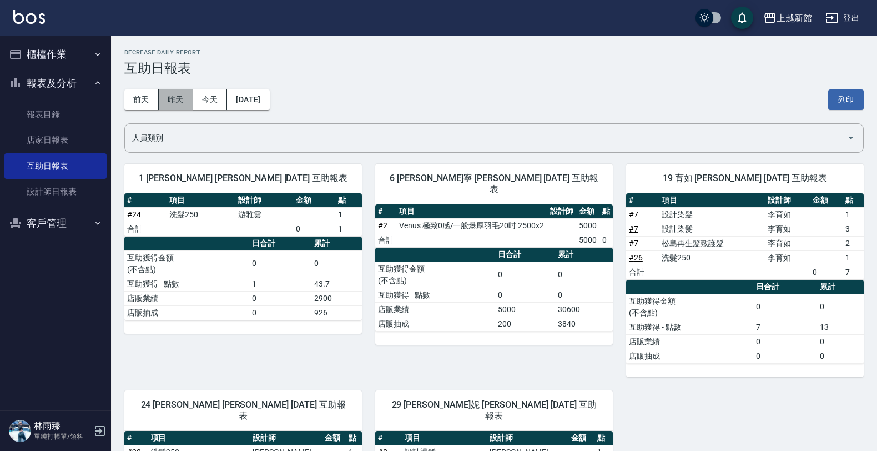
click at [186, 98] on button "昨天" at bounding box center [176, 99] width 34 height 21
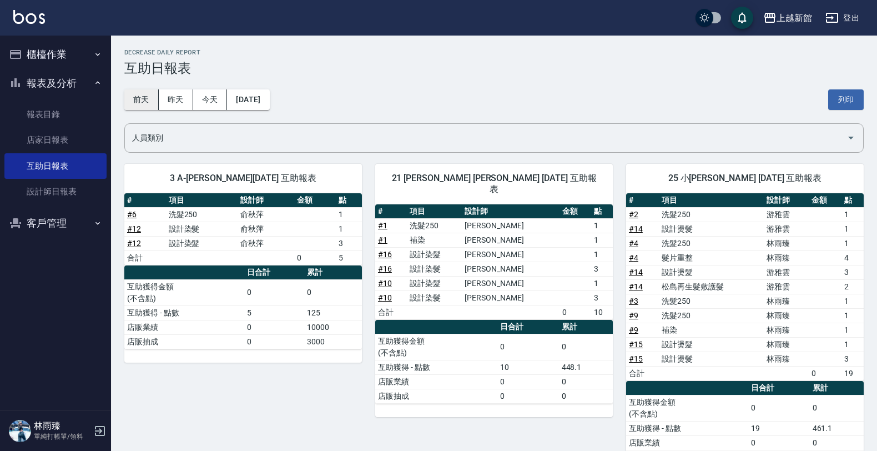
drag, startPoint x: 142, startPoint y: 109, endPoint x: 148, endPoint y: 104, distance: 8.7
click at [142, 109] on div "[DATE] [DATE] [DATE] [DATE] 列印" at bounding box center [493, 99] width 739 height 47
click at [148, 104] on button "前天" at bounding box center [141, 99] width 34 height 21
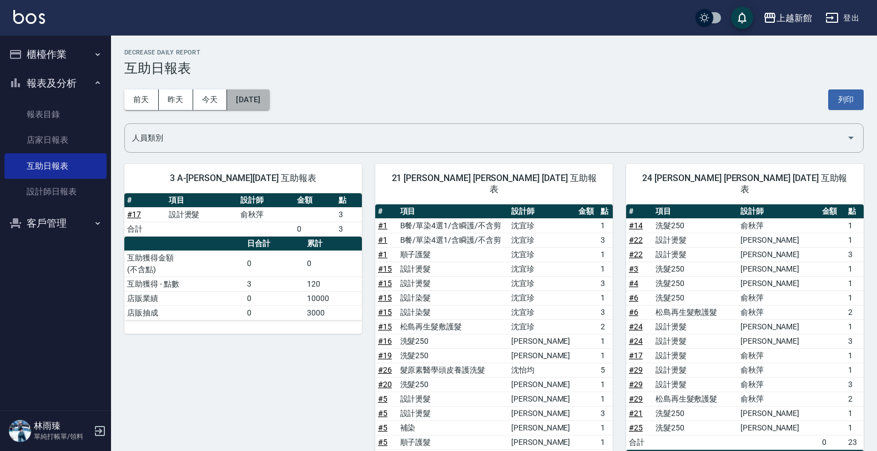
click at [260, 99] on button "[DATE]" at bounding box center [248, 99] width 42 height 21
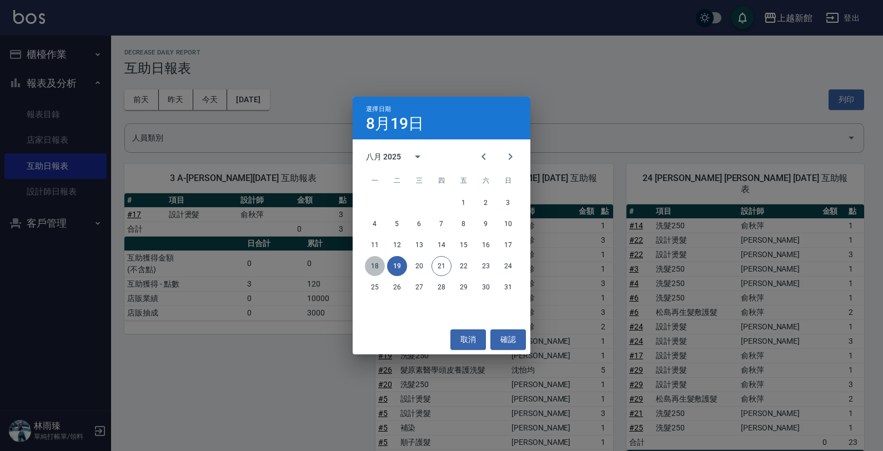
click at [375, 265] on button "18" at bounding box center [375, 266] width 20 height 20
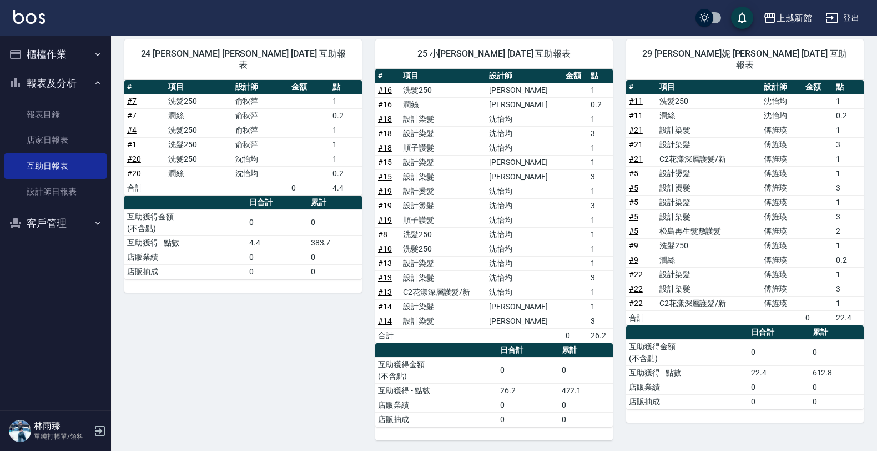
scroll to position [372, 0]
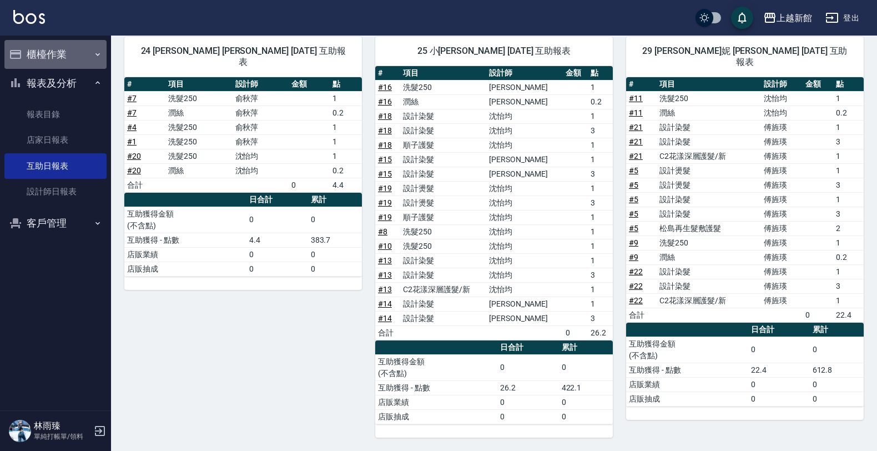
click at [83, 50] on button "櫃檯作業" at bounding box center [55, 54] width 102 height 29
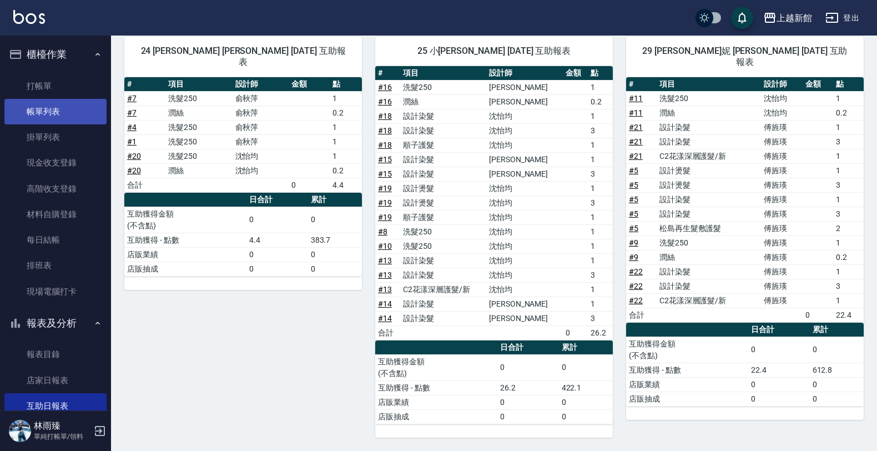
click at [73, 109] on link "帳單列表" at bounding box center [55, 112] width 102 height 26
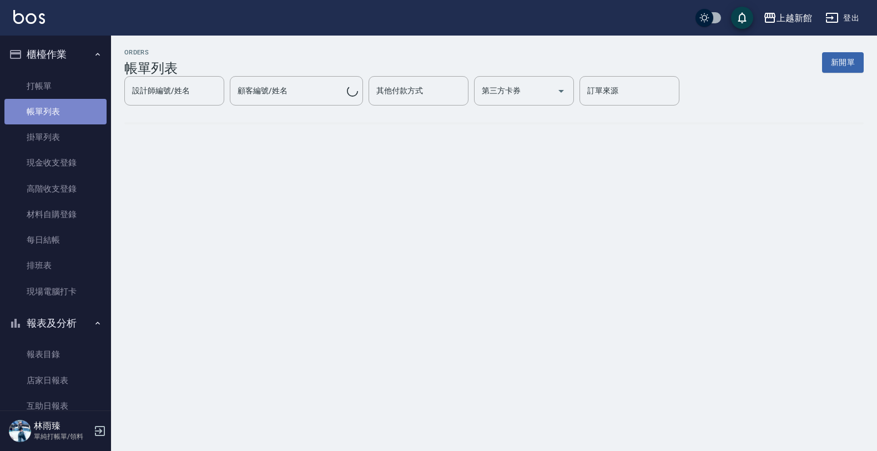
click at [84, 115] on link "帳單列表" at bounding box center [55, 112] width 102 height 26
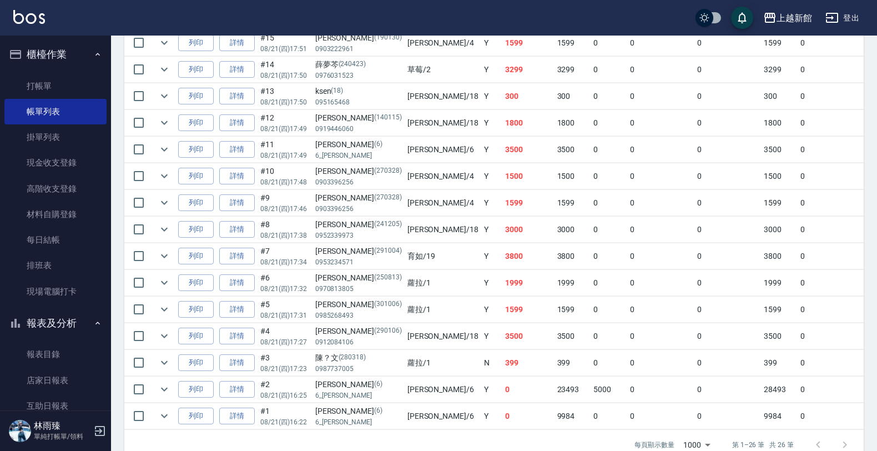
scroll to position [636, 0]
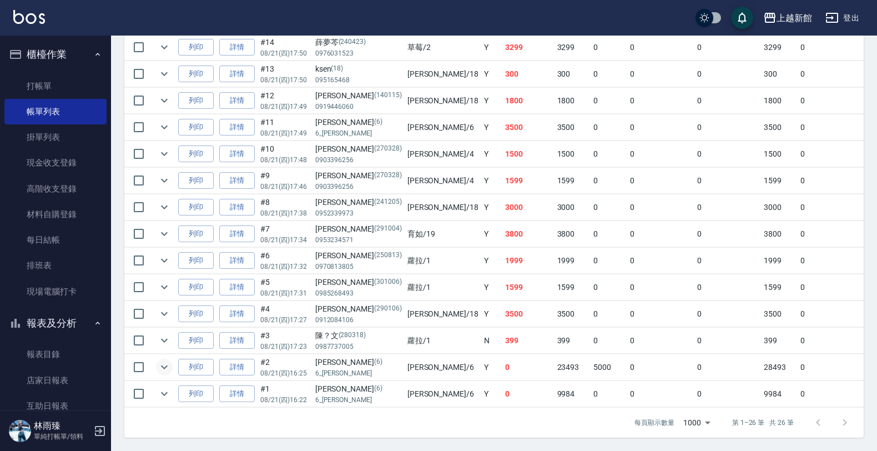
click at [167, 360] on icon "expand row" at bounding box center [164, 366] width 13 height 13
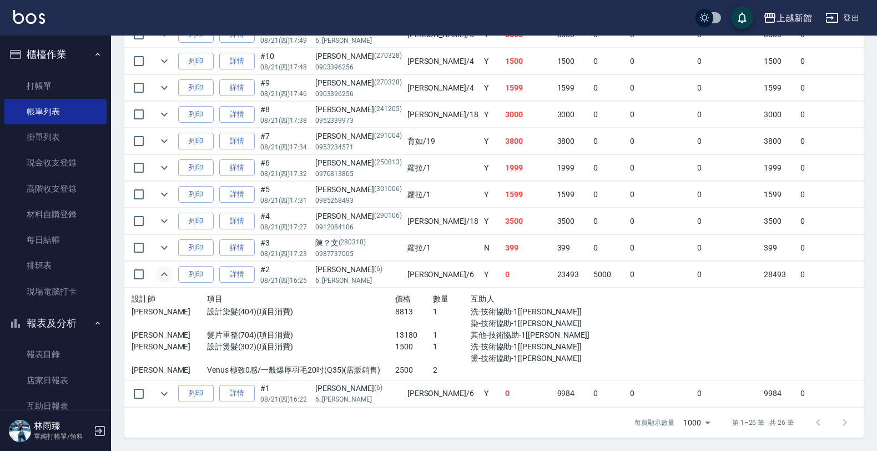
scroll to position [728, 0]
click at [158, 268] on icon "expand row" at bounding box center [164, 274] width 13 height 13
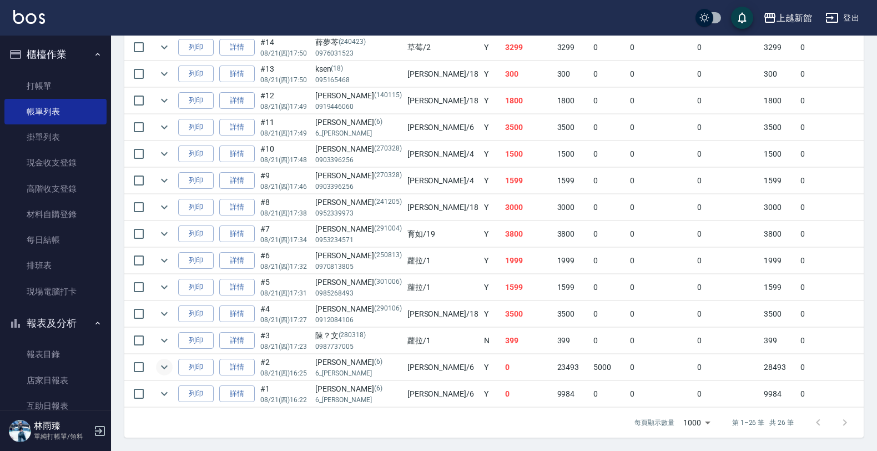
scroll to position [636, 0]
click at [169, 387] on icon "expand row" at bounding box center [164, 393] width 13 height 13
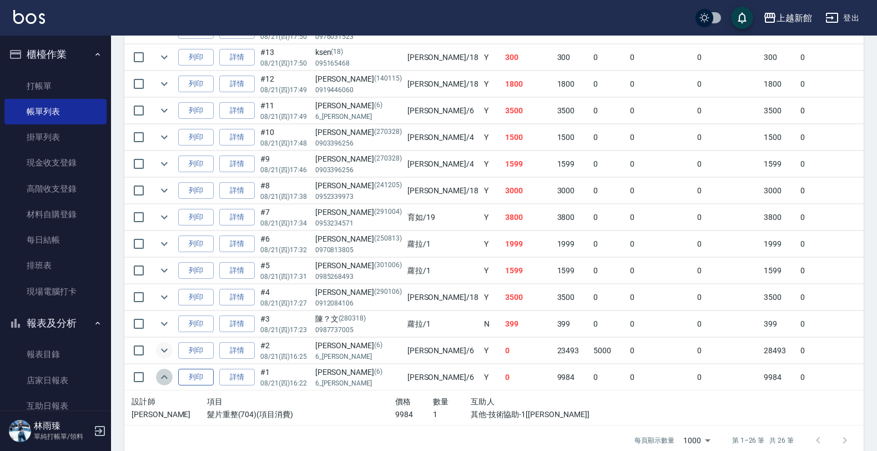
drag, startPoint x: 168, startPoint y: 381, endPoint x: 179, endPoint y: 381, distance: 11.1
click at [169, 381] on icon "expand row" at bounding box center [164, 376] width 13 height 13
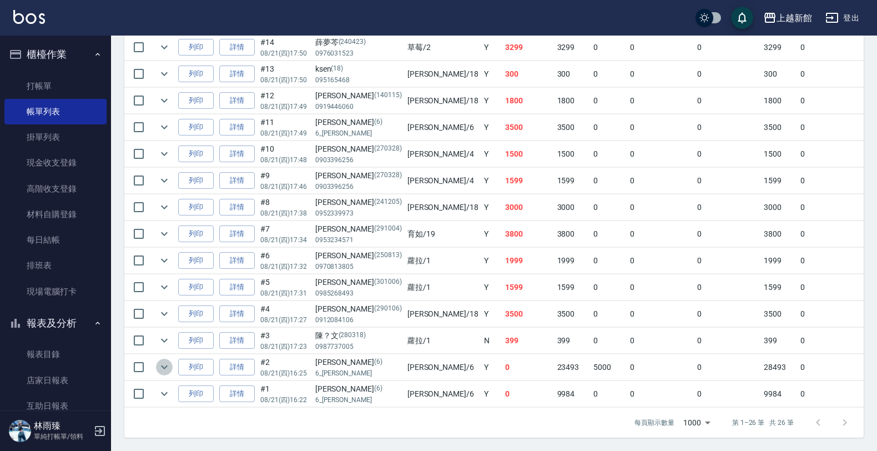
click at [164, 365] on icon "expand row" at bounding box center [164, 367] width 7 height 4
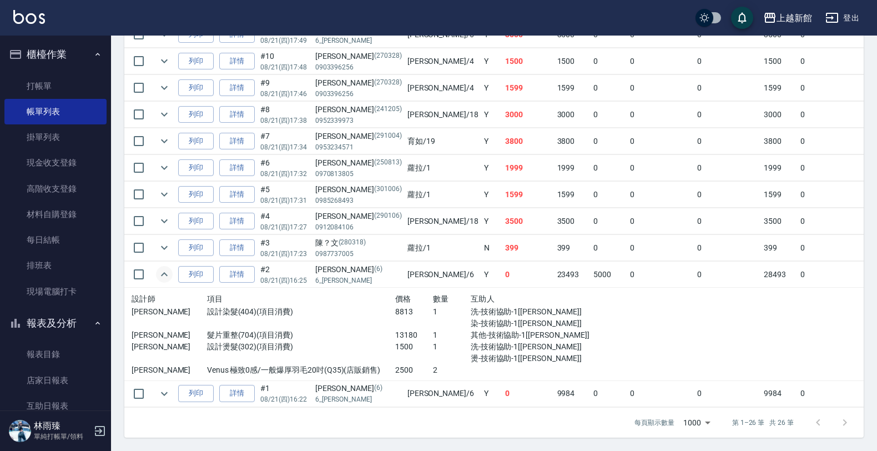
scroll to position [728, 0]
click at [241, 266] on link "詳情" at bounding box center [237, 274] width 36 height 17
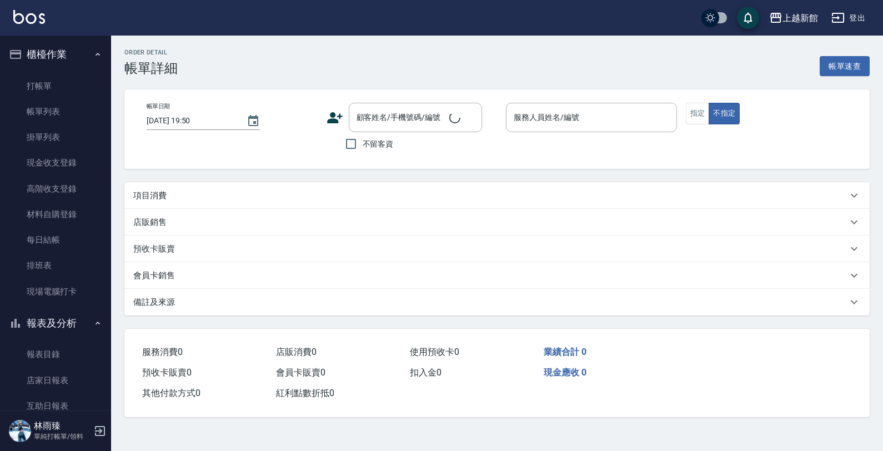
type input "[DATE] 16:25"
type input "[PERSON_NAME]-6"
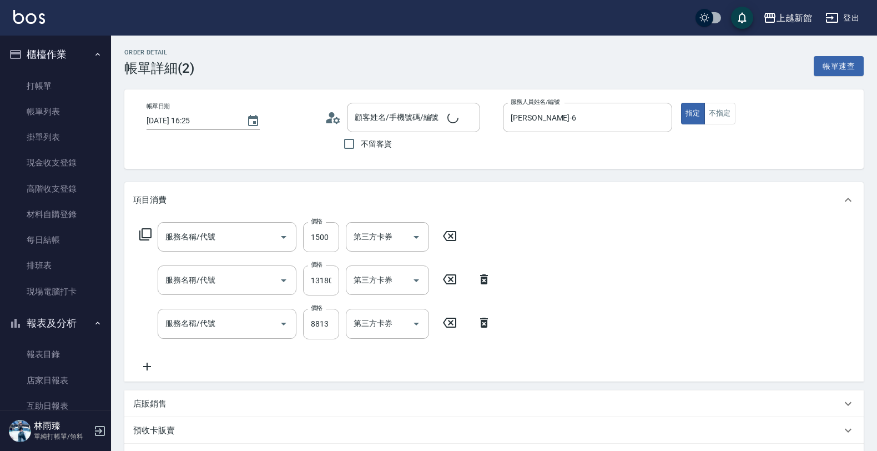
type input "[PERSON_NAME]/6_[PERSON_NAME]/6"
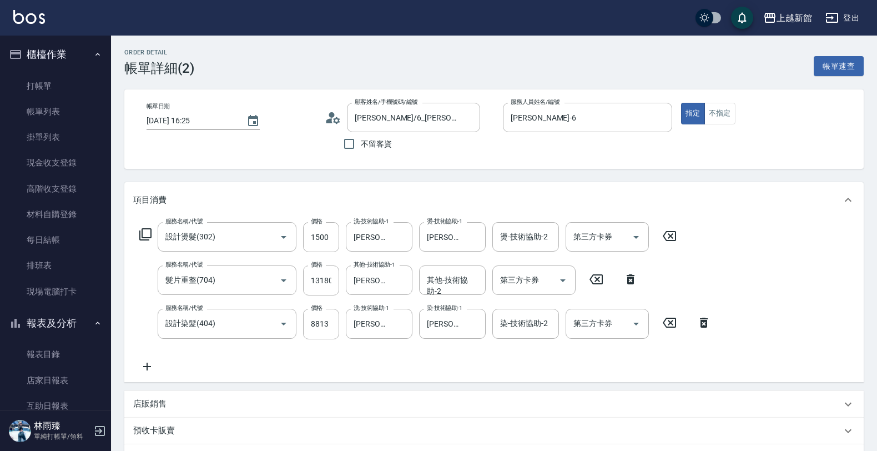
type input "設計燙髮(302)"
type input "髮片重整(704)"
type input "設計染髮(404)"
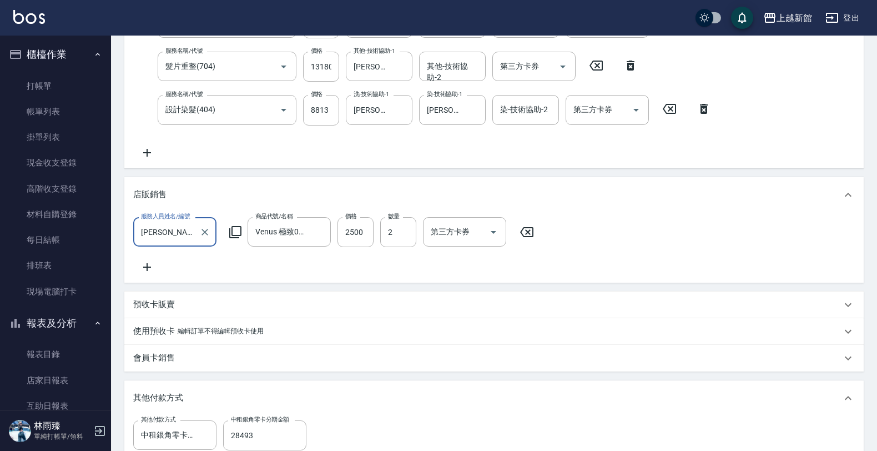
scroll to position [143, 0]
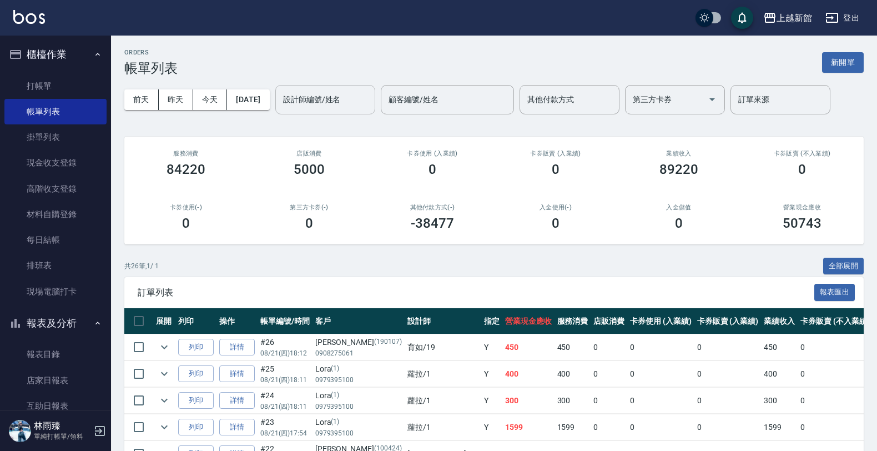
drag, startPoint x: 350, startPoint y: 99, endPoint x: 353, endPoint y: 104, distance: 5.7
click at [353, 104] on input "設計師編號/姓名" at bounding box center [325, 99] width 90 height 19
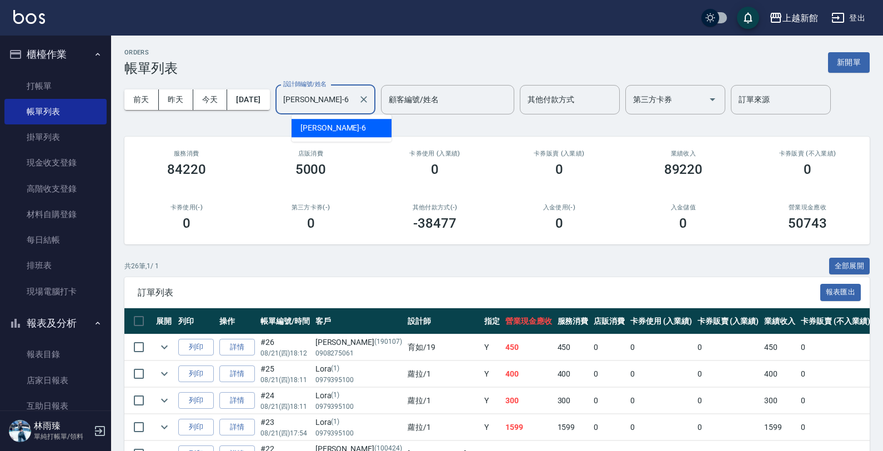
type input "[PERSON_NAME]-6"
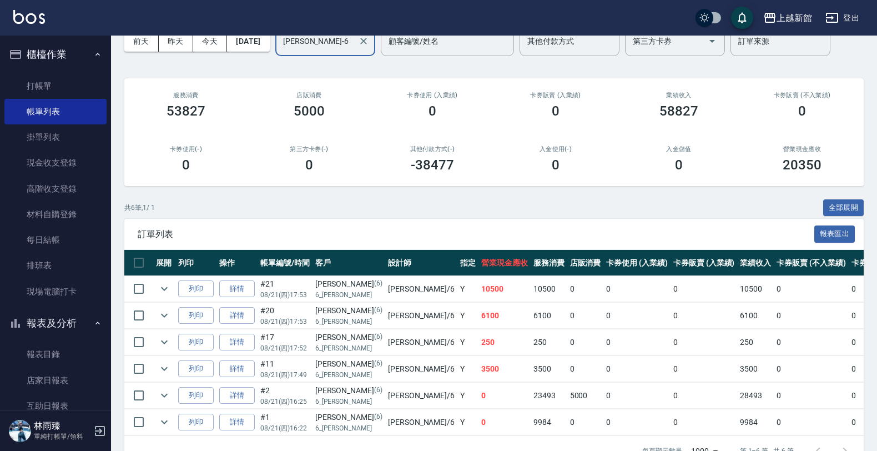
scroll to position [98, 0]
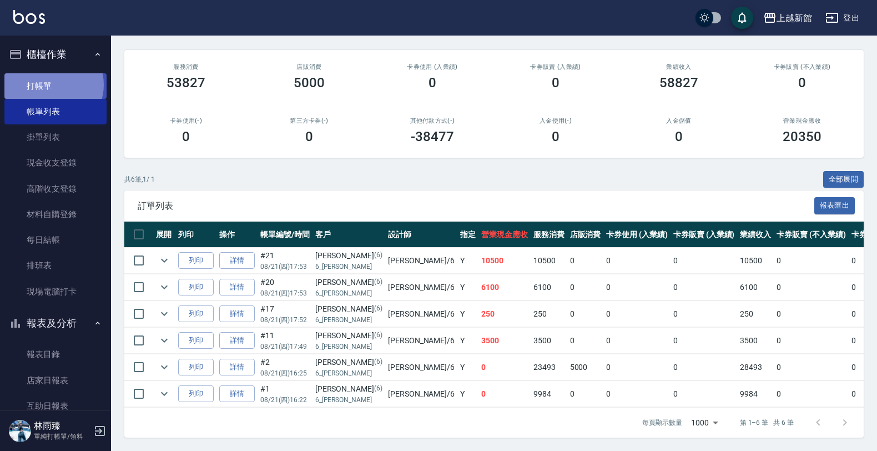
click at [52, 84] on link "打帳單" at bounding box center [55, 86] width 102 height 26
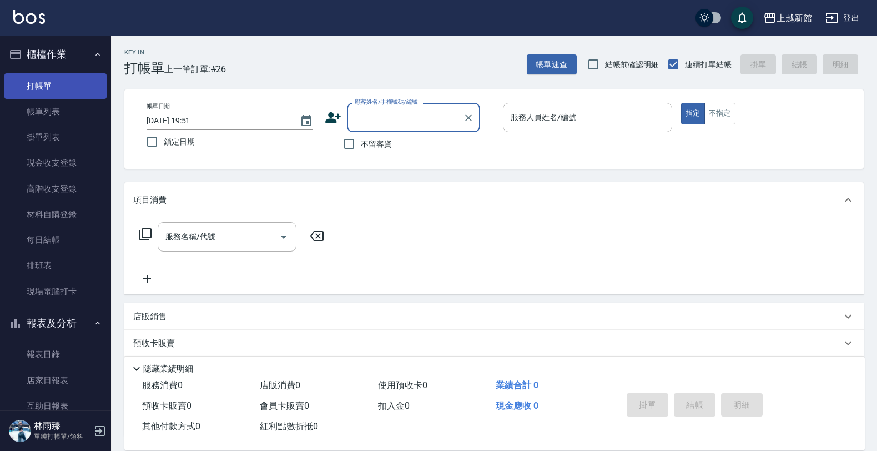
type input "."
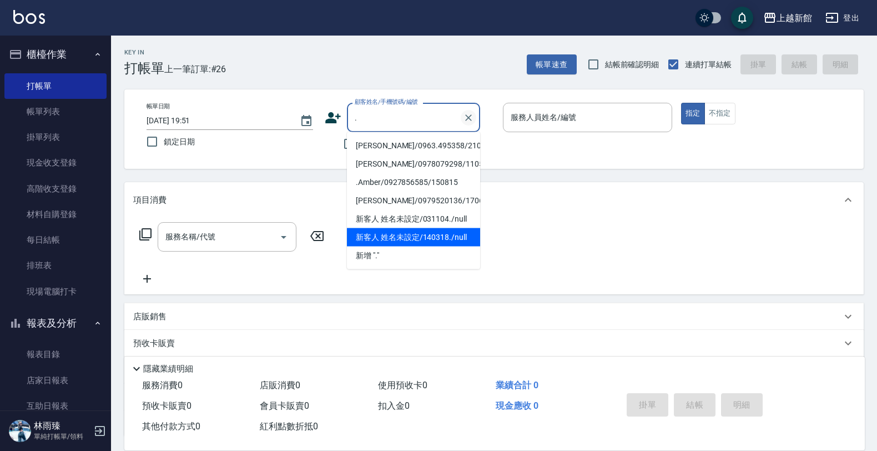
click at [475, 117] on button "Clear" at bounding box center [469, 118] width 16 height 16
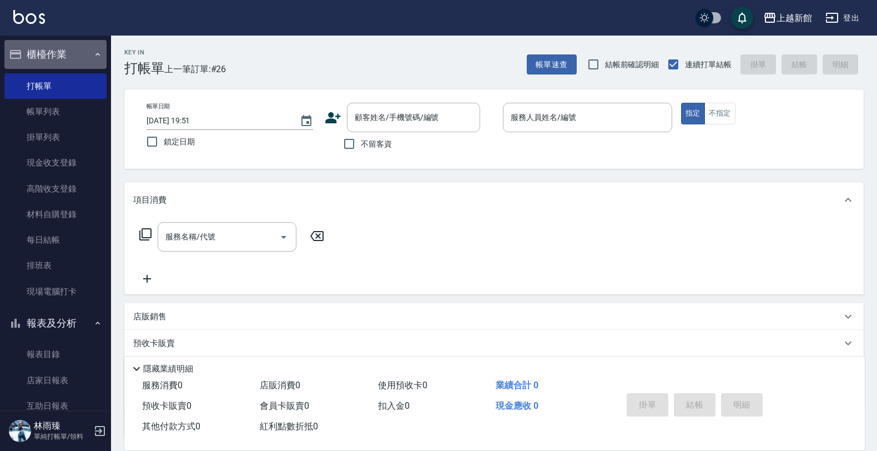
click at [74, 54] on button "櫃檯作業" at bounding box center [55, 54] width 102 height 29
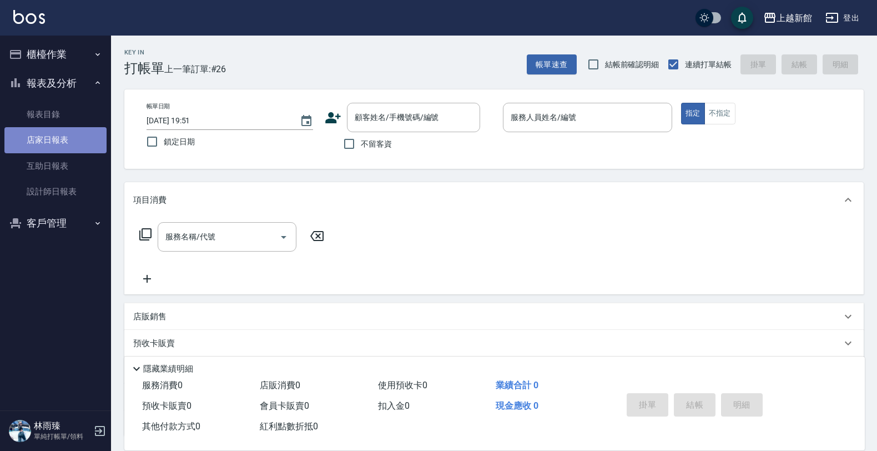
click at [54, 140] on link "店家日報表" at bounding box center [55, 140] width 102 height 26
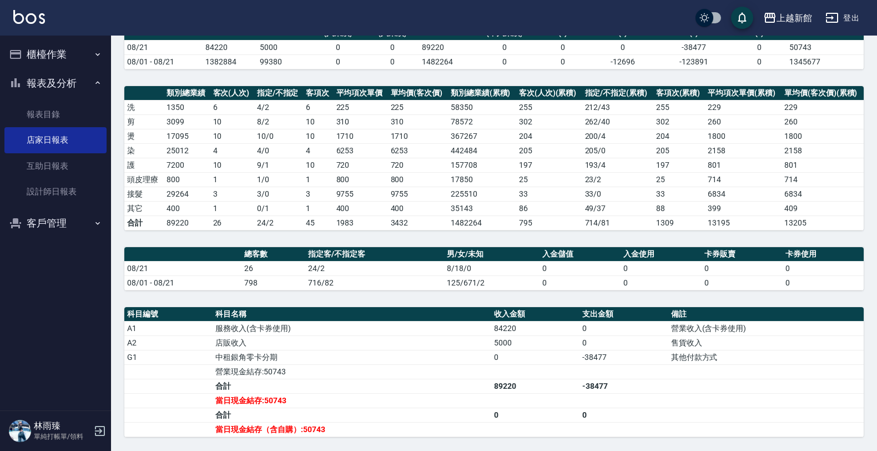
scroll to position [107, 0]
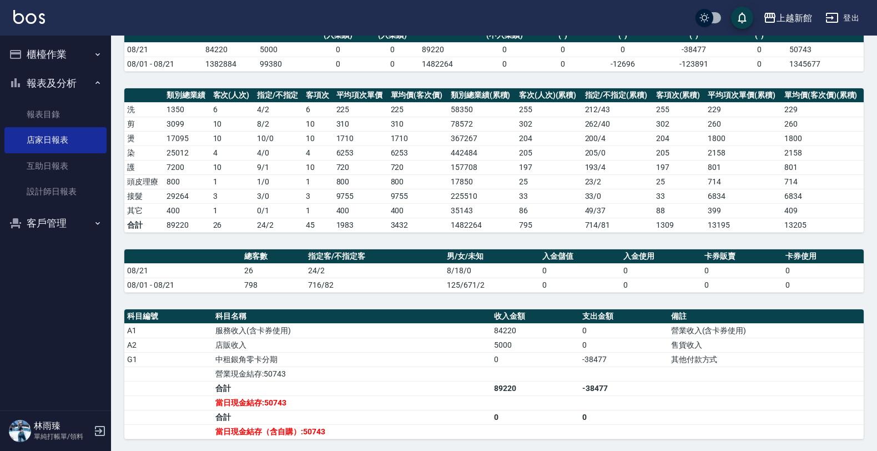
click at [73, 46] on button "櫃檯作業" at bounding box center [55, 54] width 102 height 29
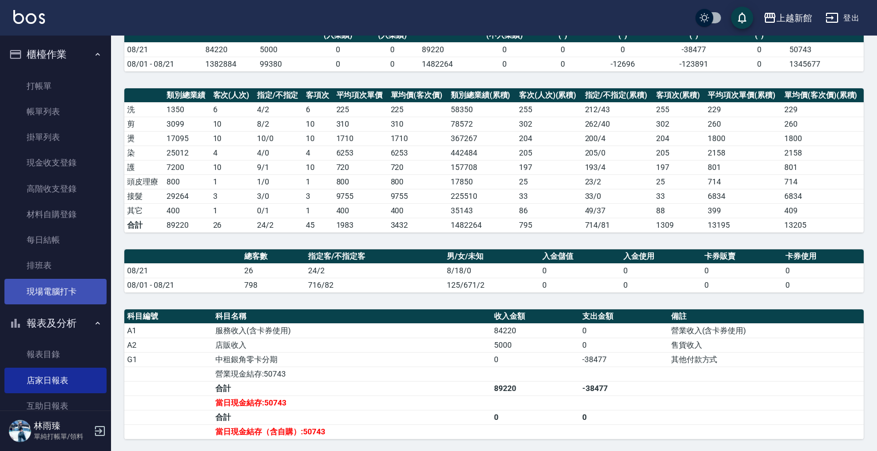
click at [71, 295] on link "現場電腦打卡" at bounding box center [55, 292] width 102 height 26
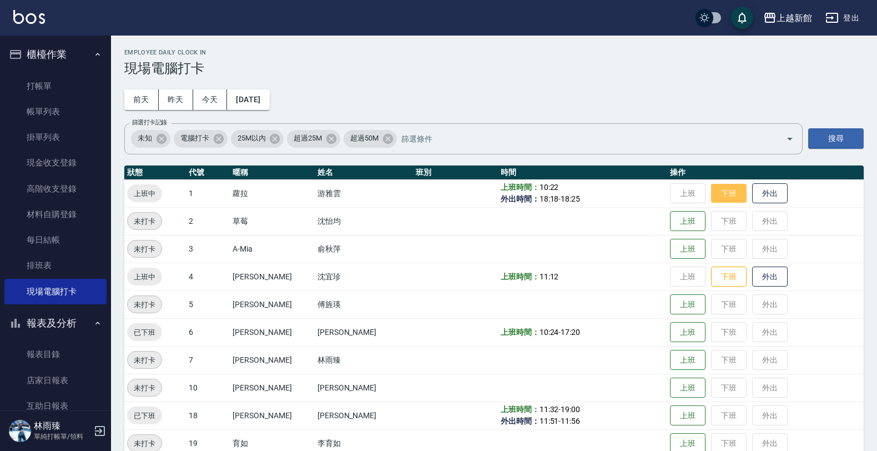
click at [724, 192] on button "下班" at bounding box center [729, 193] width 36 height 19
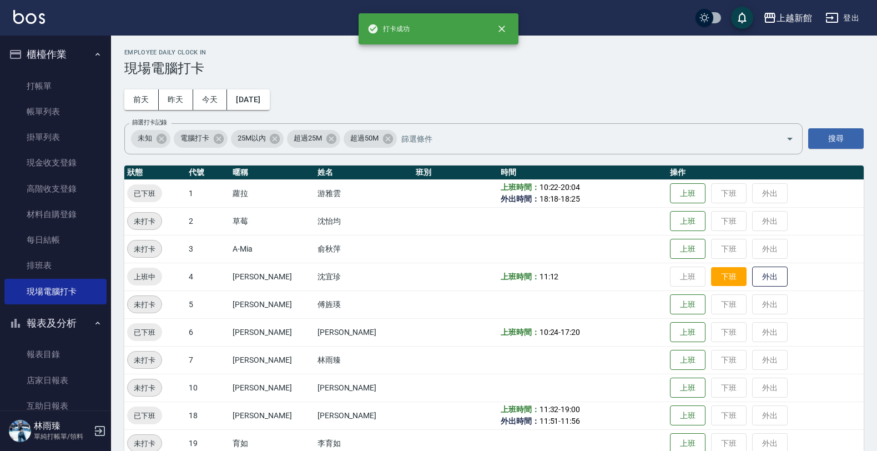
click at [719, 283] on button "下班" at bounding box center [729, 276] width 36 height 19
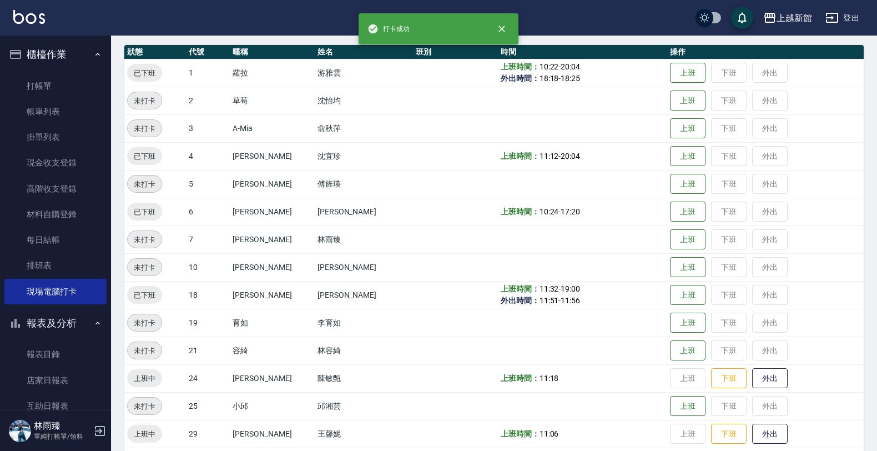
scroll to position [139, 0]
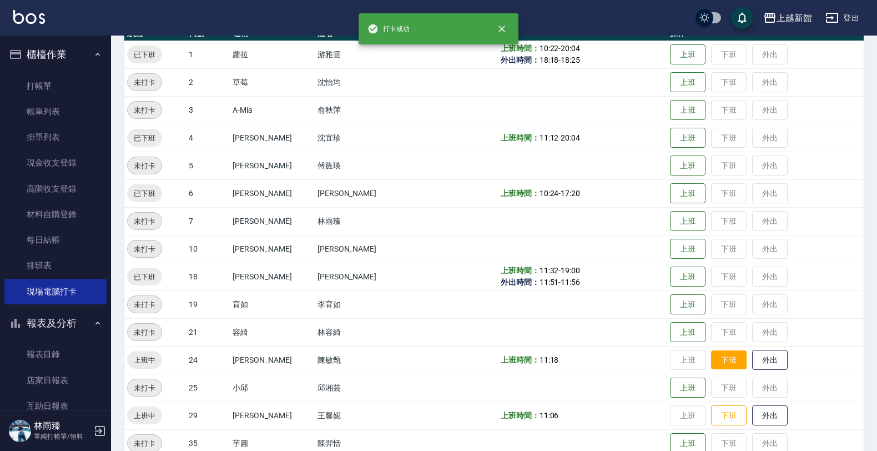
click at [712, 356] on button "下班" at bounding box center [729, 359] width 36 height 19
click at [724, 415] on button "下班" at bounding box center [729, 415] width 36 height 19
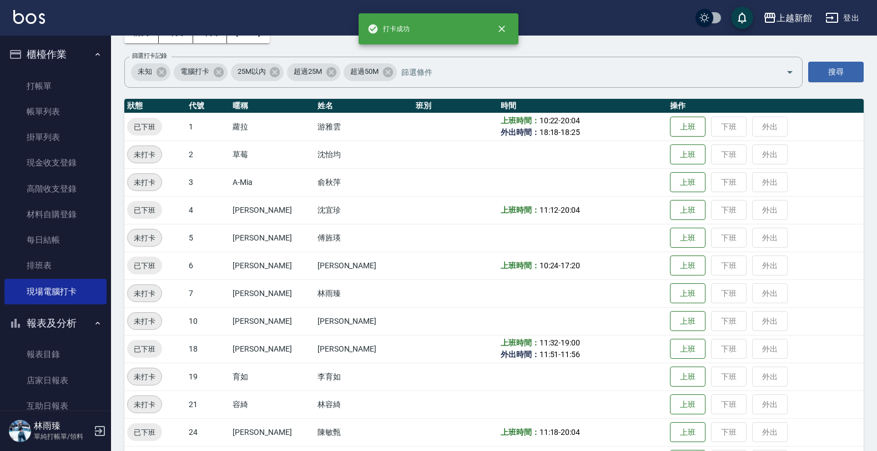
scroll to position [0, 0]
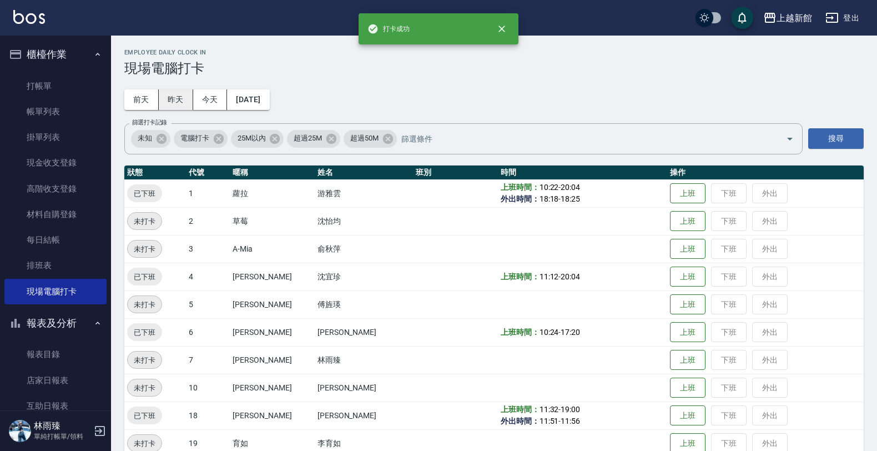
click at [178, 99] on button "昨天" at bounding box center [176, 99] width 34 height 21
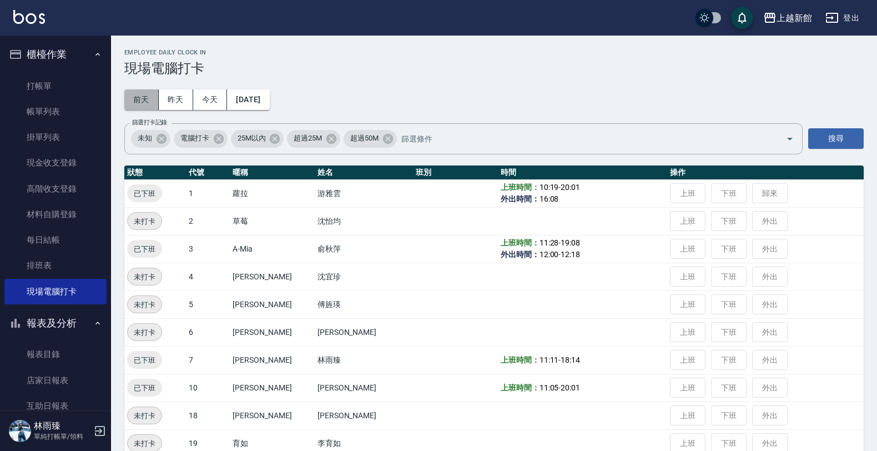
click at [145, 102] on button "前天" at bounding box center [141, 99] width 34 height 21
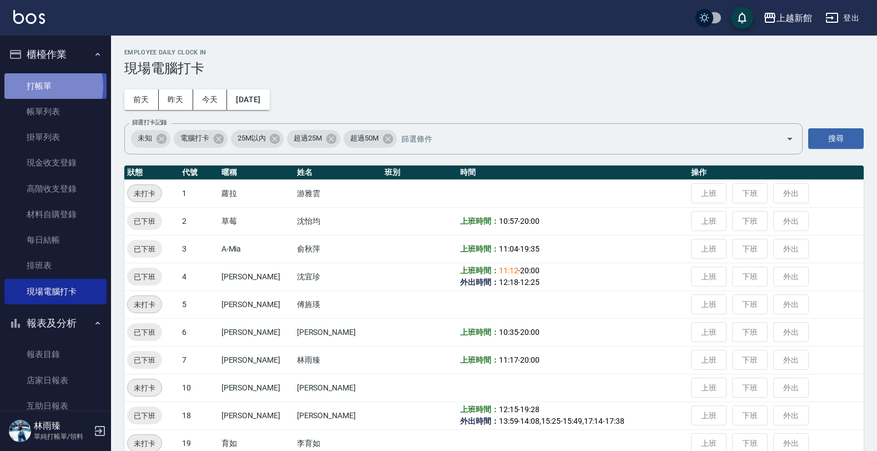
click at [42, 86] on link "打帳單" at bounding box center [55, 86] width 102 height 26
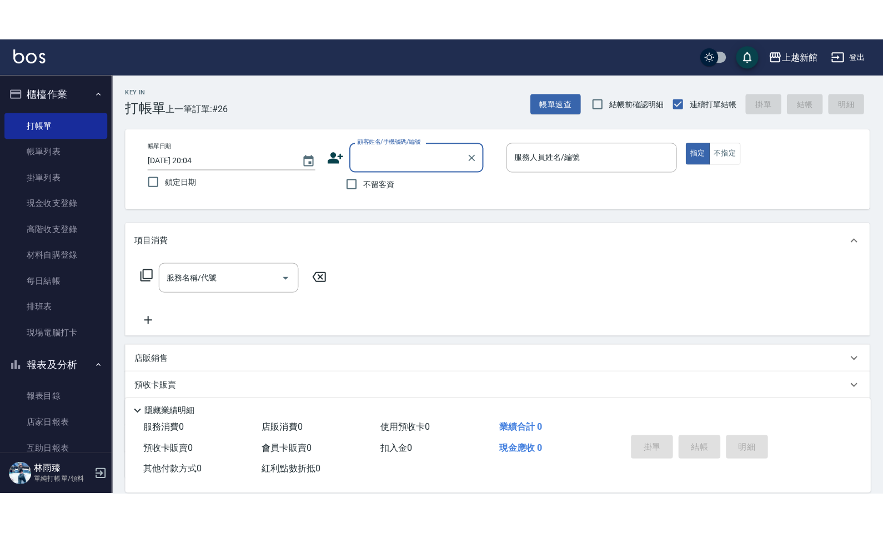
scroll to position [80, 0]
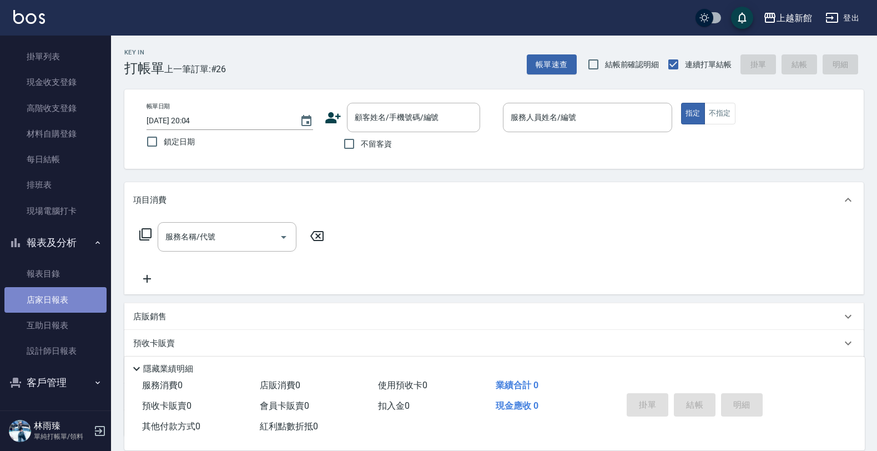
click at [59, 295] on link "店家日報表" at bounding box center [55, 300] width 102 height 26
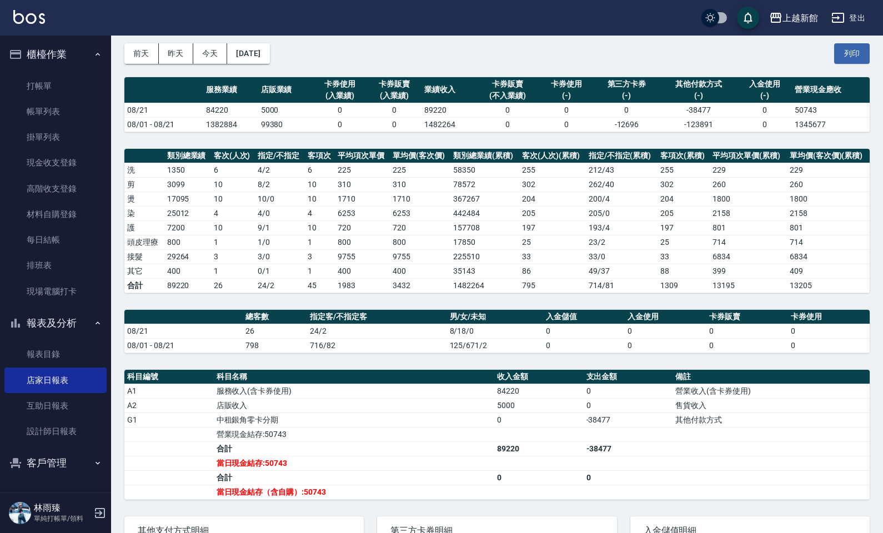
scroll to position [51, 0]
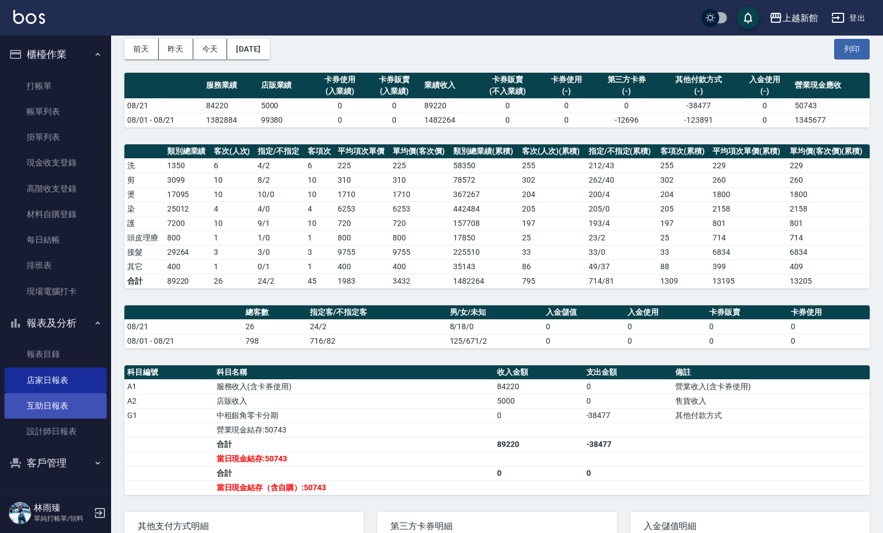
click at [26, 410] on link "互助日報表" at bounding box center [55, 406] width 102 height 26
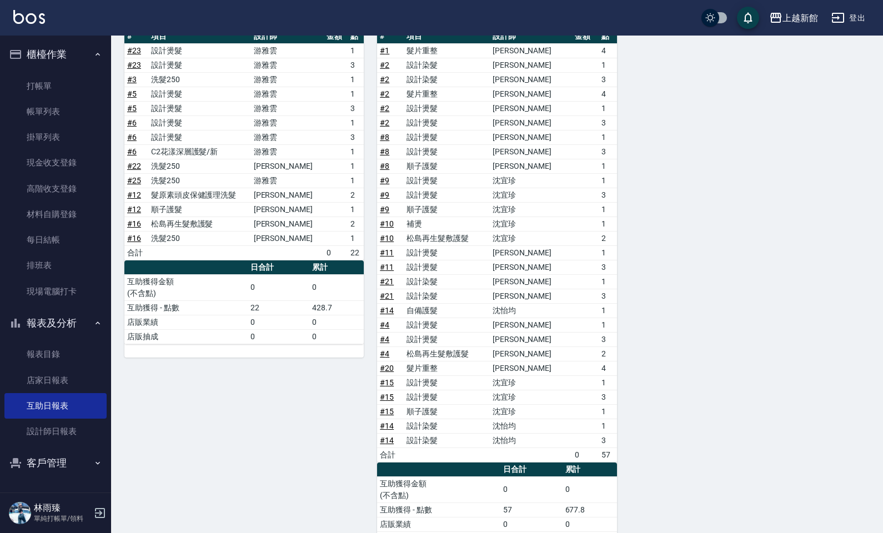
scroll to position [436, 0]
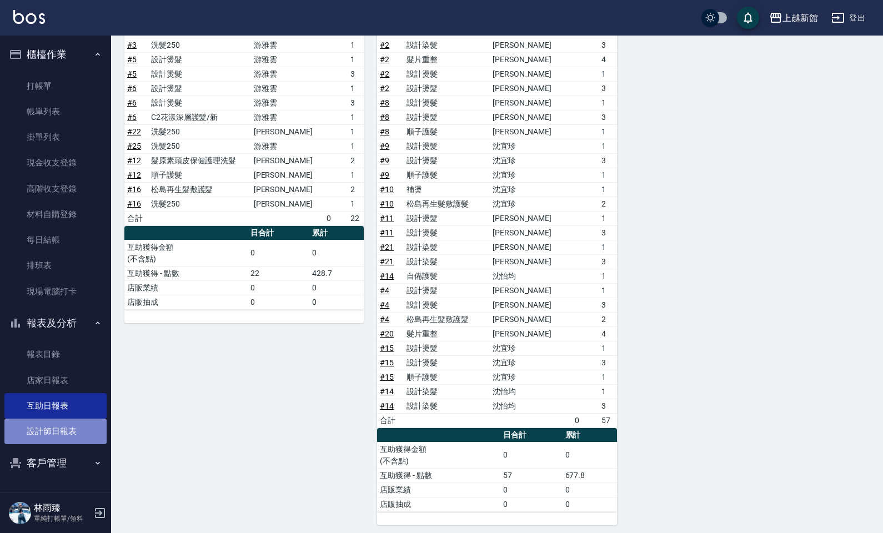
click at [65, 421] on link "設計師日報表" at bounding box center [55, 432] width 102 height 26
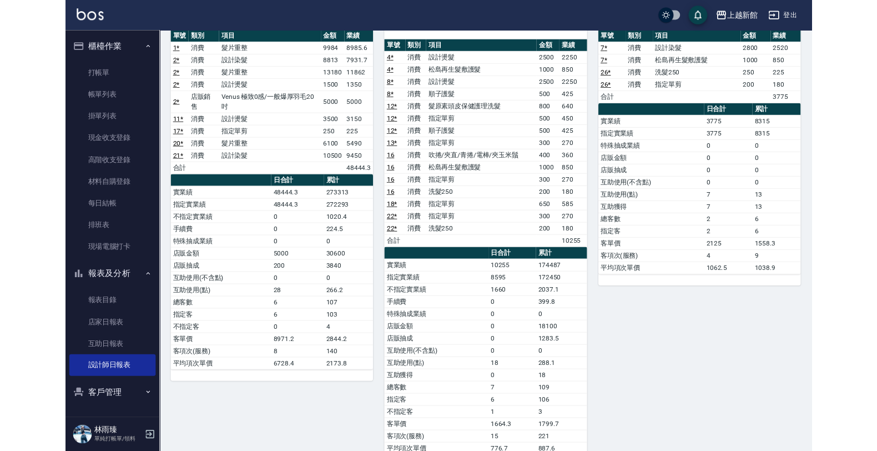
scroll to position [605, 0]
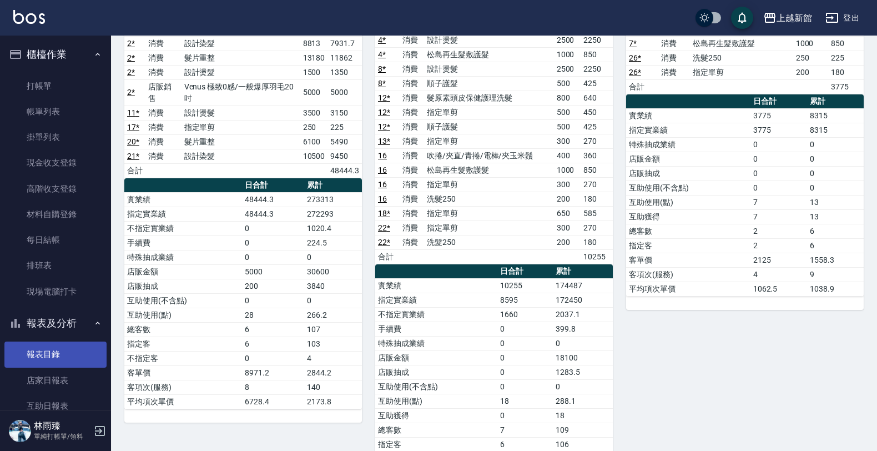
click at [64, 360] on link "報表目錄" at bounding box center [55, 354] width 102 height 26
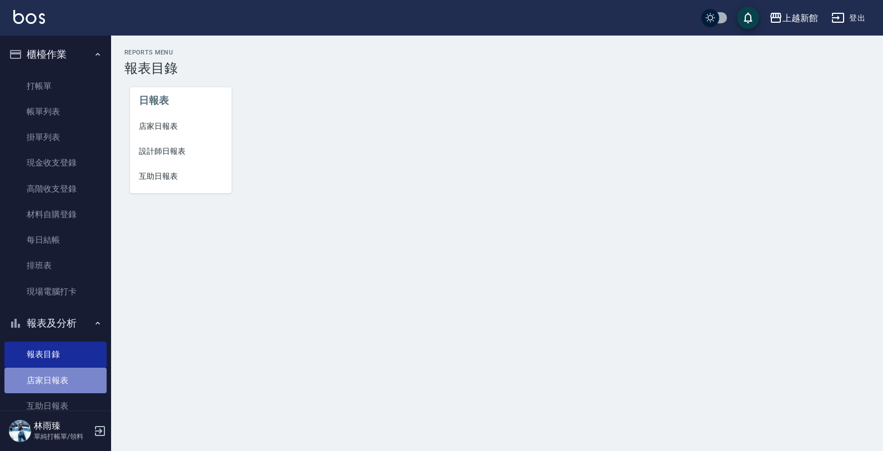
click at [76, 382] on link "店家日報表" at bounding box center [55, 380] width 102 height 26
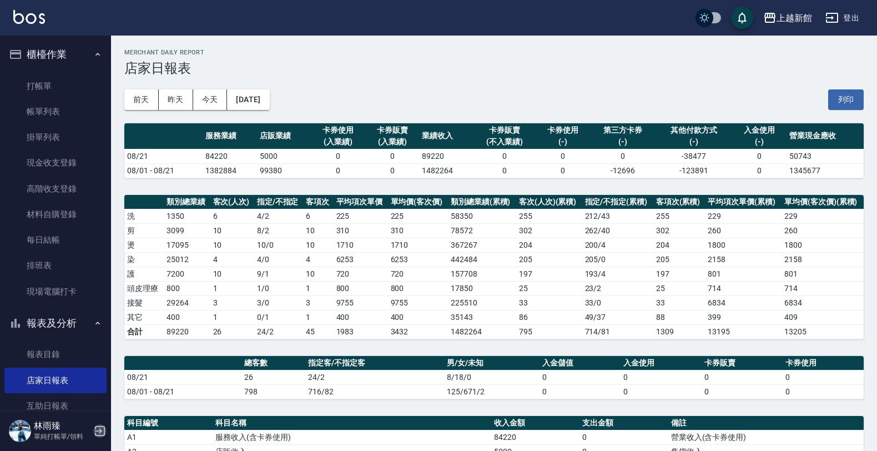
click at [93, 434] on icon "button" at bounding box center [99, 430] width 13 height 13
